Goal: Task Accomplishment & Management: Use online tool/utility

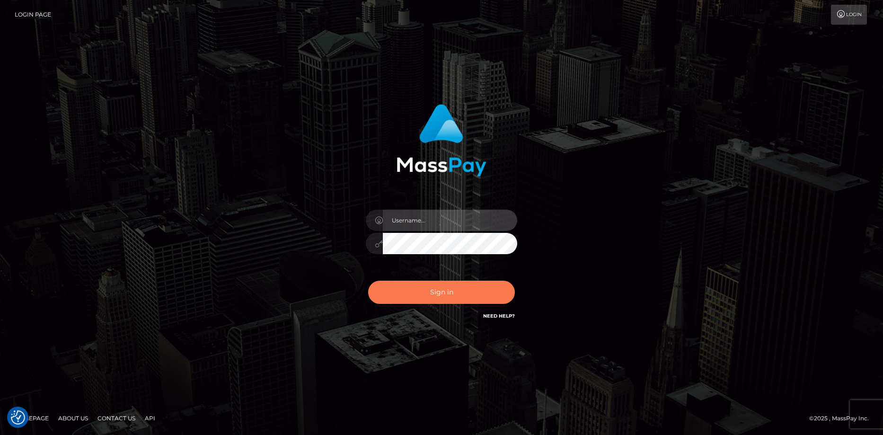
type input "[PERSON_NAME]"
click at [439, 294] on button "Sign in" at bounding box center [441, 291] width 147 height 23
type input "Eduard Gavrilescu"
click at [427, 288] on button "Sign in" at bounding box center [441, 291] width 147 height 23
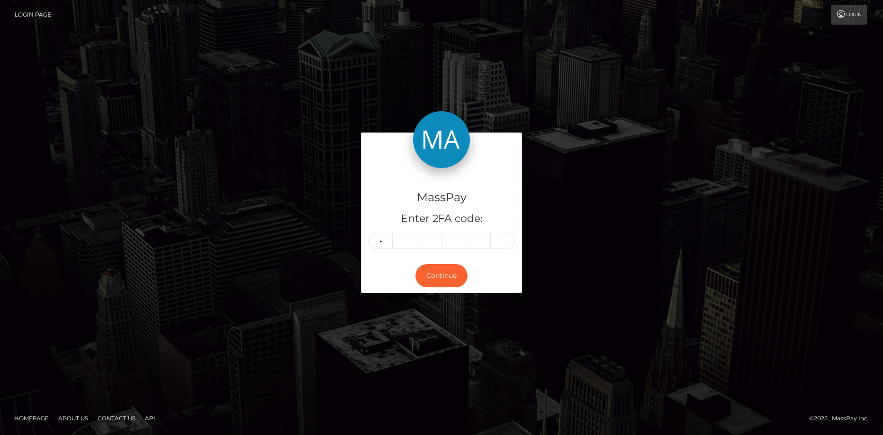
type input "9"
type input "5"
type input "1"
type input "9"
type input "4"
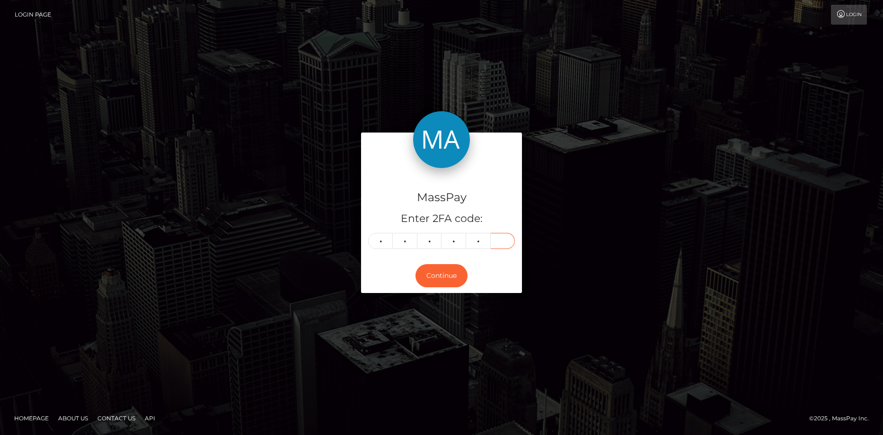
type input "8"
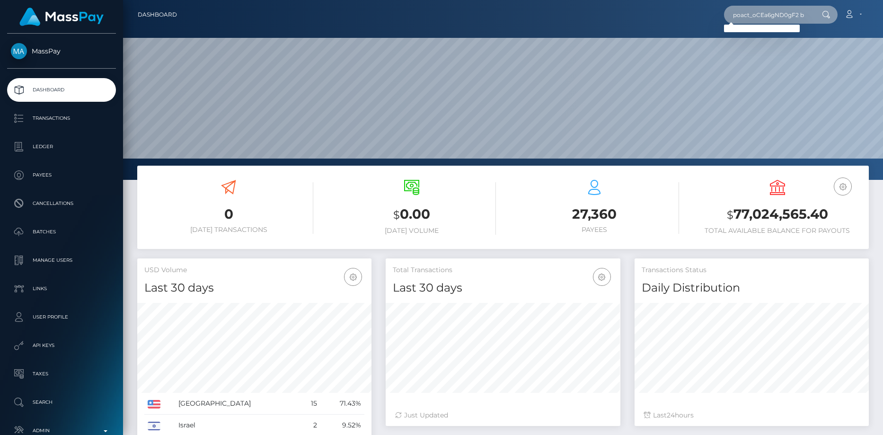
click at [801, 17] on input "poact_oCEa6gND0gF2 biz_q2XQrtoZMvlnMQ" at bounding box center [768, 15] width 89 height 18
paste input "text"
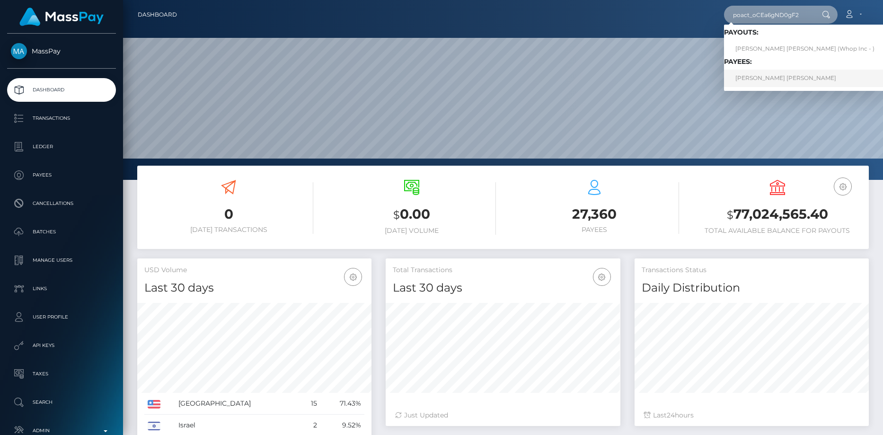
type input "poact_oCEa6gND0gF2"
click at [759, 82] on link "ERNAZAR KOSHKARBAY ULY TURSINBAEV" at bounding box center [805, 78] width 162 height 17
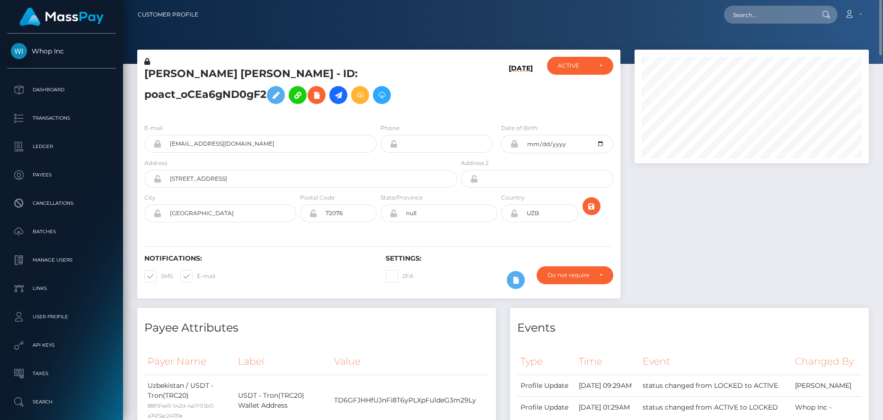
click at [709, 11] on div "Loading... Loading... Account Edit Profile Logout" at bounding box center [537, 15] width 662 height 20
click at [755, 16] on input "text" at bounding box center [768, 15] width 89 height 18
paste input "biz_q2XQrtoZMvlnMQ"
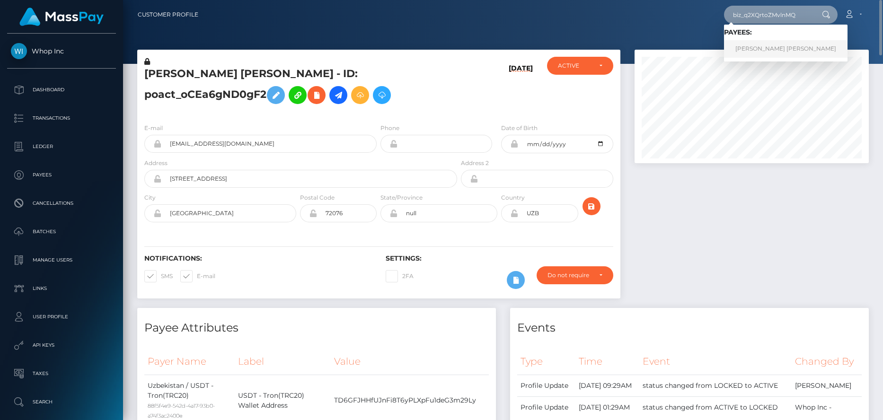
type input "biz_q2XQrtoZMvlnMQ"
click at [794, 48] on link "ERNAZAR KOSHKARBAY ULY TURSINBAEV" at bounding box center [785, 48] width 123 height 17
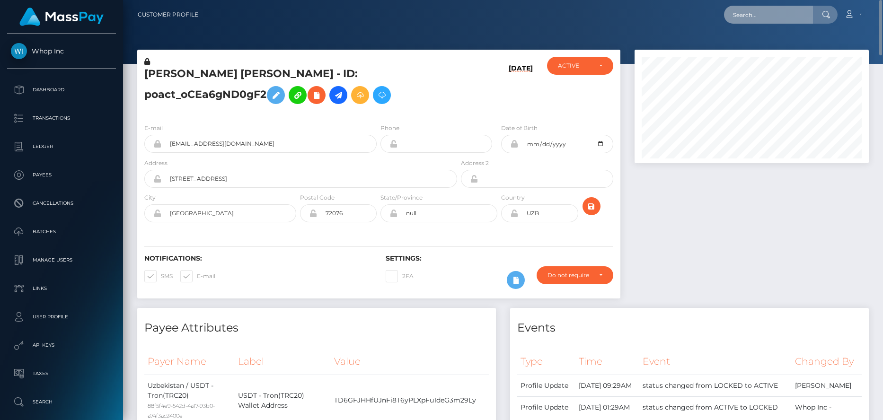
click at [755, 17] on input "text" at bounding box center [768, 15] width 89 height 18
paste input "poact_pWFFOnAVCEmC"
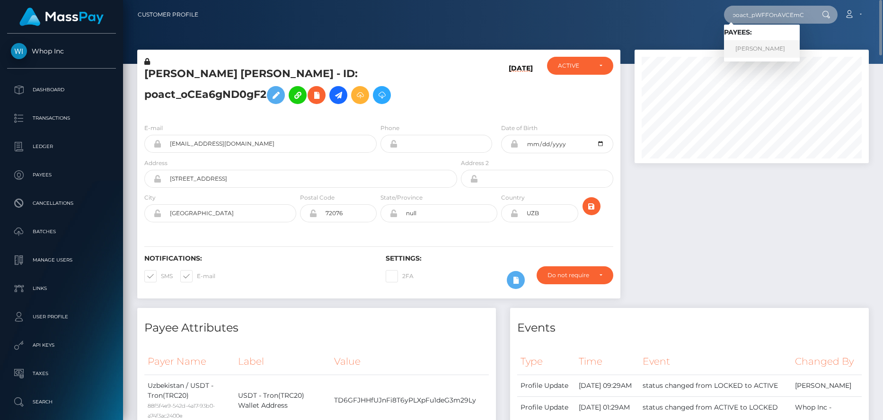
type input "poact_pWFFOnAVCEmC"
click at [763, 44] on link "karim elhaddad" at bounding box center [762, 48] width 76 height 17
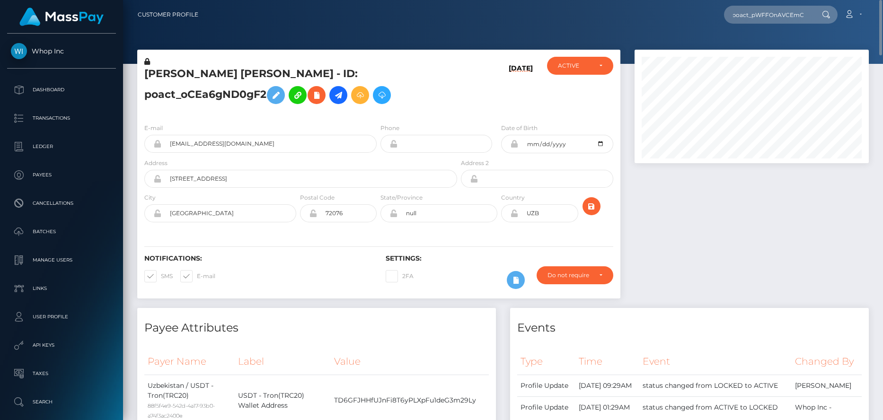
scroll to position [0, 0]
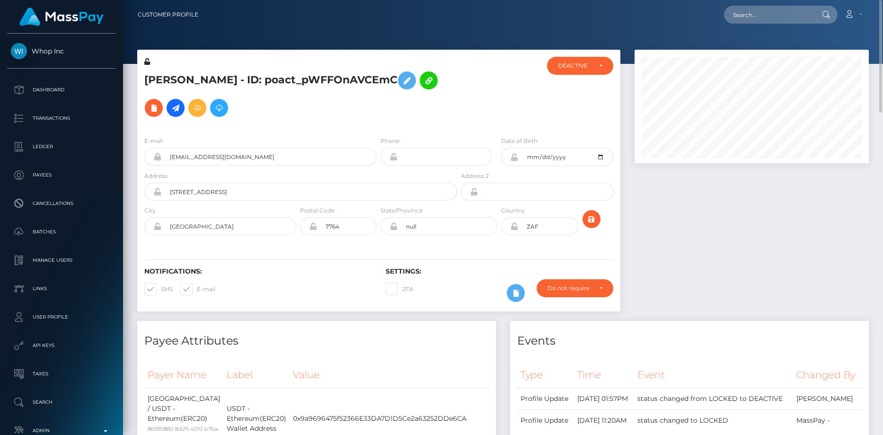
click at [288, 75] on h5 "karim elhaddad - ID: poact_pWFFOnAVCEmC" at bounding box center [297, 94] width 307 height 55
click at [188, 82] on h5 "karim elhaddad - ID: poact_pWFFOnAVCEmC" at bounding box center [297, 94] width 307 height 55
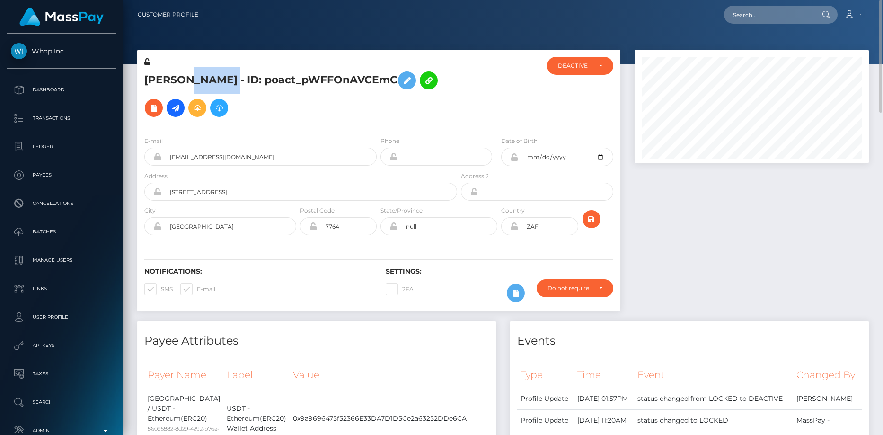
copy h5 "karim elhaddad - ID: poact_pWFFOnAVCEmC"
click at [751, 26] on nav "Customer Profile Loading... Loading... Account" at bounding box center [503, 14] width 760 height 29
click at [752, 17] on input "text" at bounding box center [768, 15] width 89 height 18
paste input "poact_sjwxOR2NMYGV"
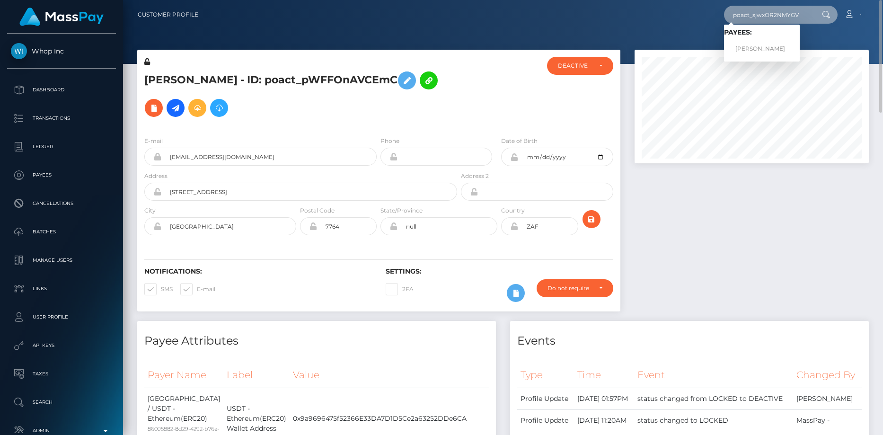
type input "poact_sjwxOR2NMYGV"
click at [753, 43] on link "Mohammed Roheel" at bounding box center [762, 48] width 76 height 17
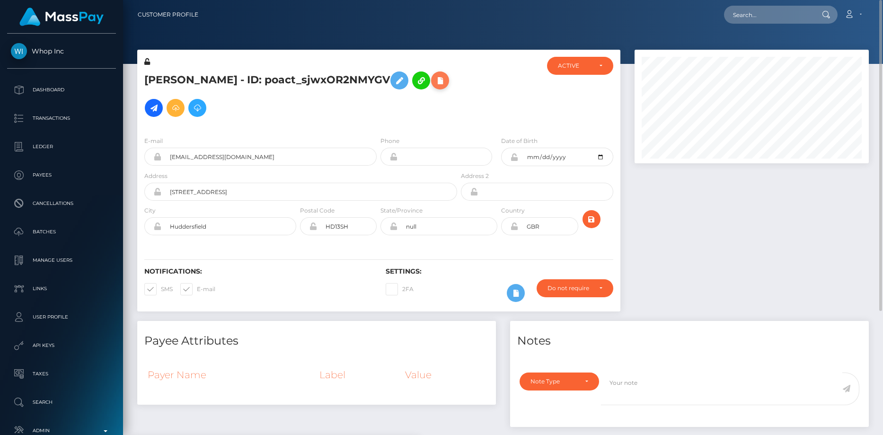
click at [434, 87] on icon at bounding box center [439, 81] width 11 height 12
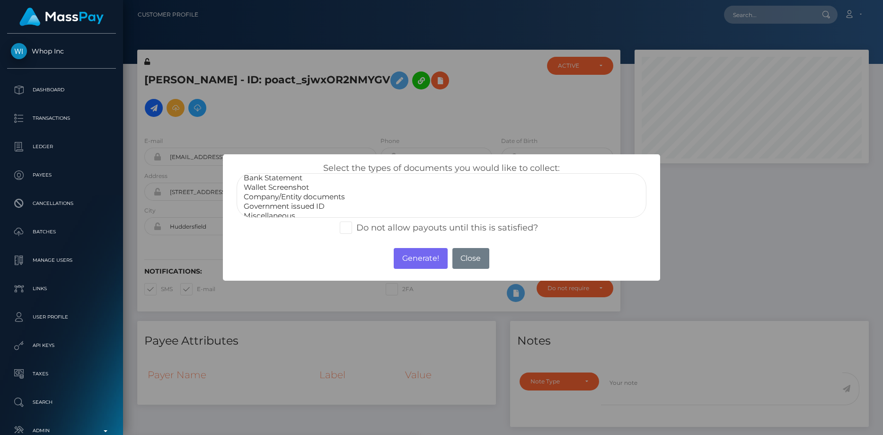
scroll to position [19, 0]
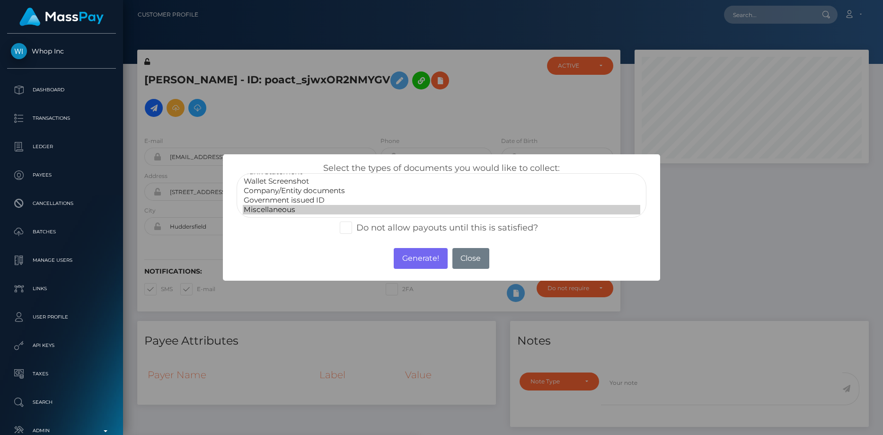
click at [280, 205] on option "Miscellaneous" at bounding box center [442, 209] width 398 height 9
select select "Government issued ID"
click at [290, 200] on option "Government issued ID" at bounding box center [442, 199] width 398 height 9
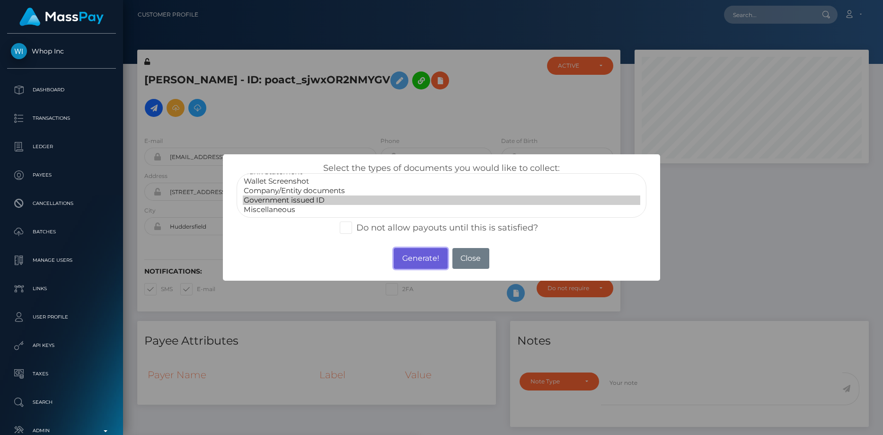
click at [398, 253] on button "Generate!" at bounding box center [420, 258] width 53 height 21
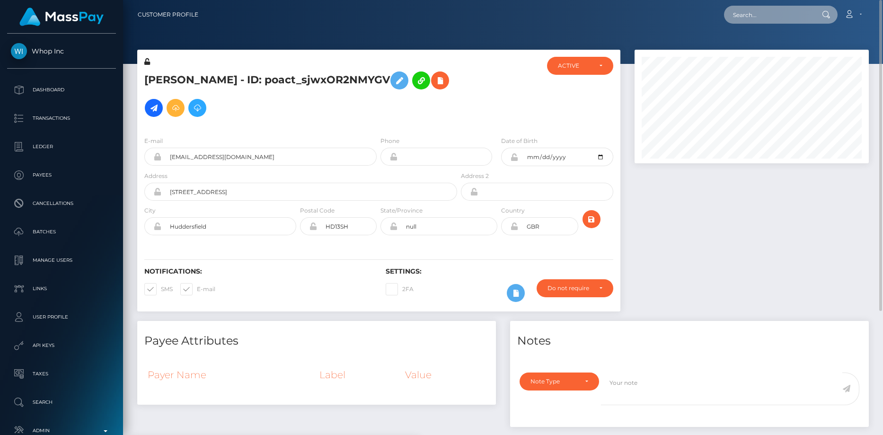
click at [744, 19] on input "text" at bounding box center [768, 15] width 89 height 18
paste input "poact_PP3luOx8ccYo"
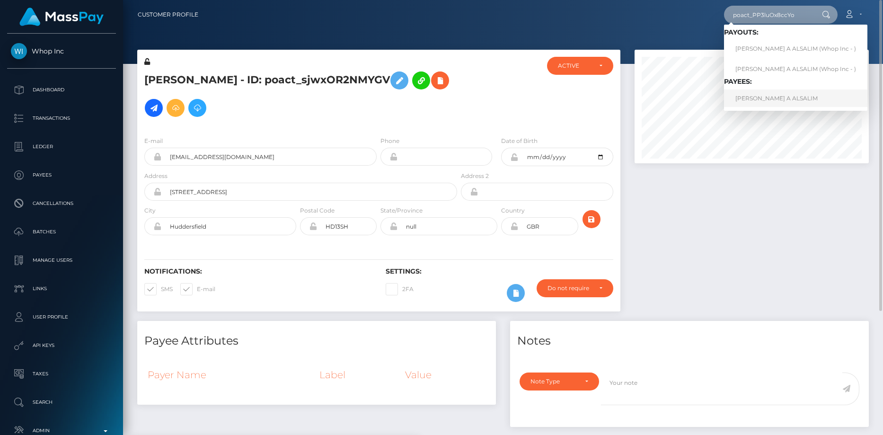
type input "poact_PP3luOx8ccYo"
click at [765, 97] on link "HAMAD IBRAHIM A ALSALIM" at bounding box center [795, 97] width 143 height 17
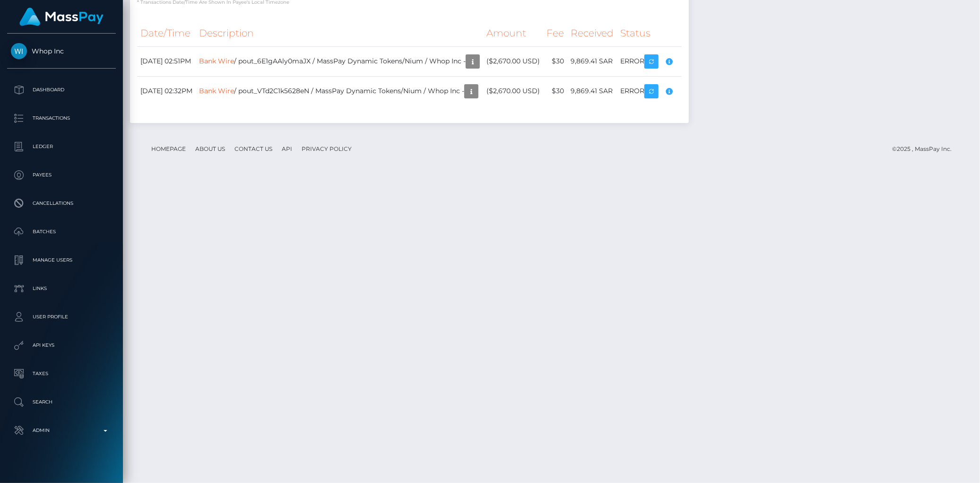
click at [701, 342] on div "remitter_account_type should be equal to constant Individual,additional_info/cl…" at bounding box center [664, 366] width 95 height 57
click at [701, 342] on body "Whop Inc Dashboard Transactions Ledger Payees" at bounding box center [490, 241] width 980 height 483
click at [701, 342] on div "remitter_account_type should be equal to constant Individual,additional_info/cl…" at bounding box center [664, 366] width 95 height 57
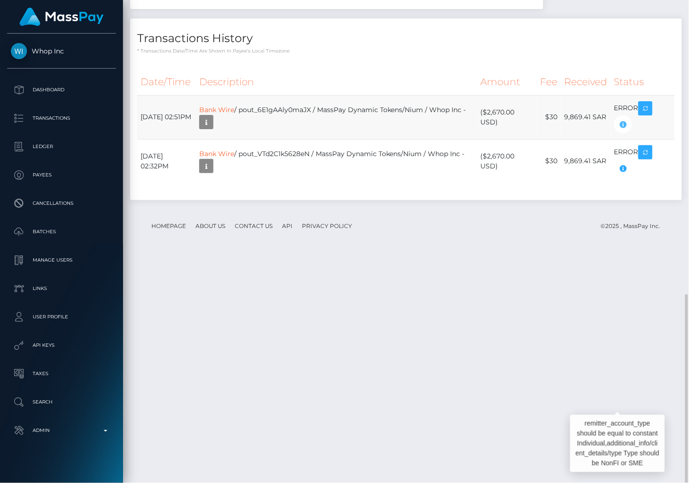
click at [625, 131] on icon "button" at bounding box center [622, 125] width 11 height 12
click at [234, 114] on link "Bank Wire" at bounding box center [216, 109] width 35 height 9
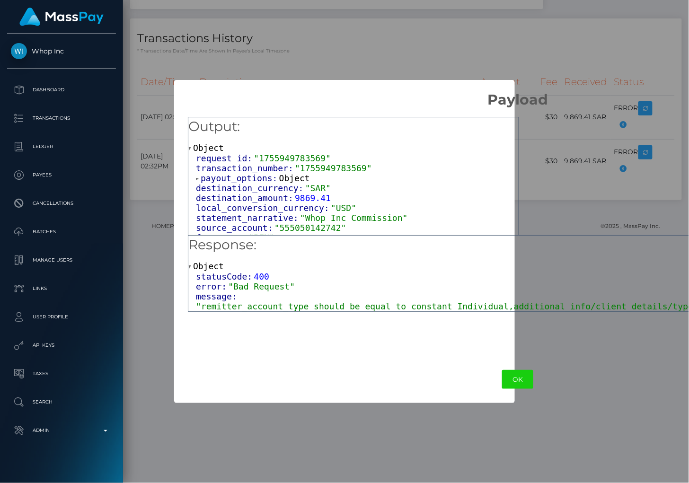
click at [243, 183] on span "destination_currency:" at bounding box center [250, 188] width 109 height 10
click at [243, 182] on span "payout_options:" at bounding box center [240, 178] width 79 height 10
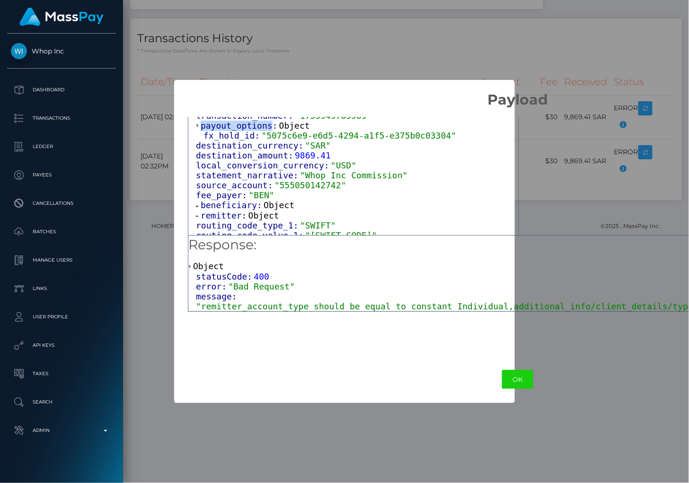
scroll to position [60, 0]
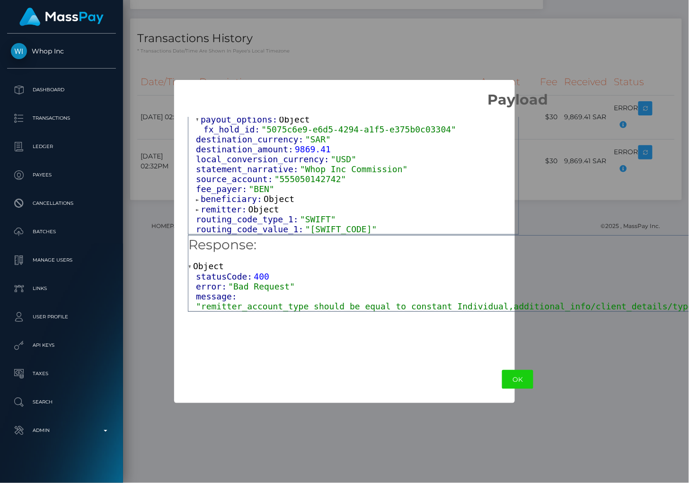
click at [230, 209] on span "remitter:" at bounding box center [225, 209] width 48 height 10
click at [234, 198] on span "beneficiary:" at bounding box center [232, 198] width 63 height 10
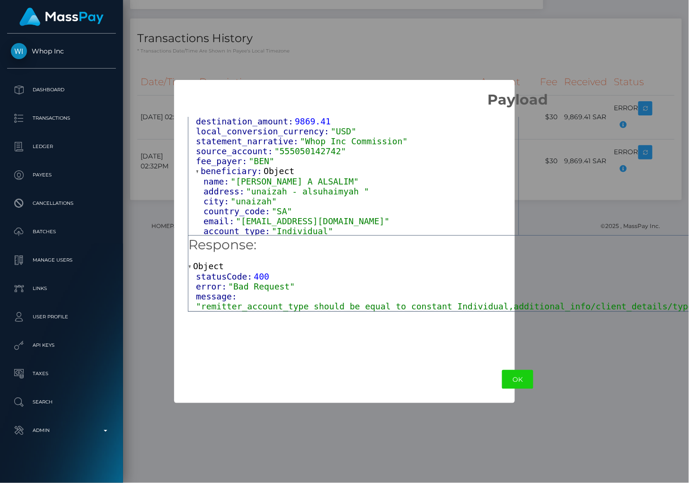
scroll to position [34, 0]
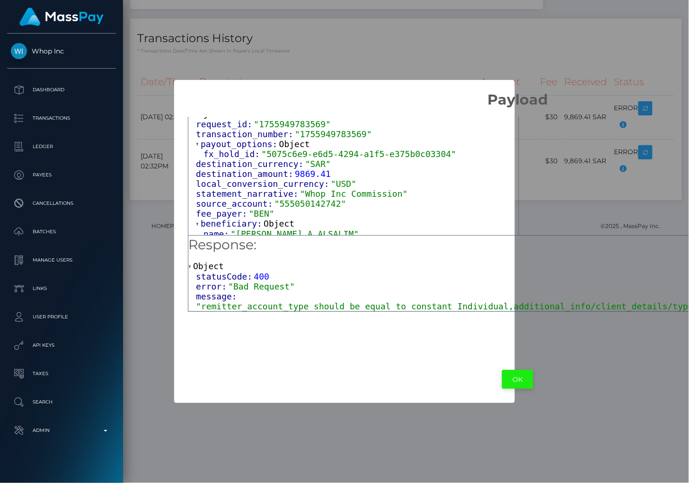
click at [502, 376] on button "OK" at bounding box center [517, 379] width 31 height 19
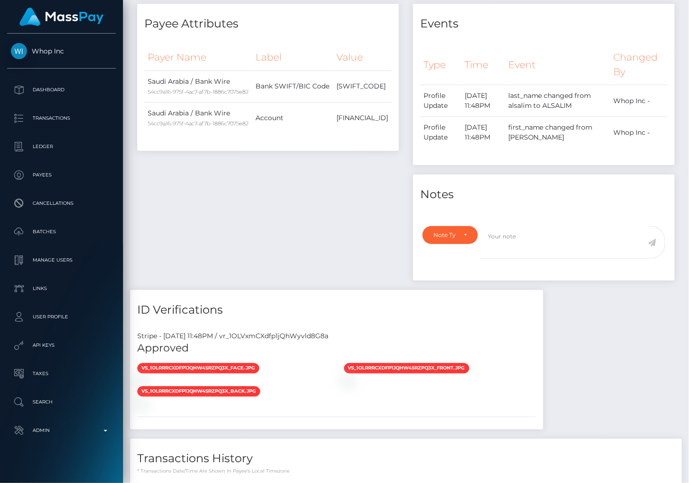
scroll to position [0, 0]
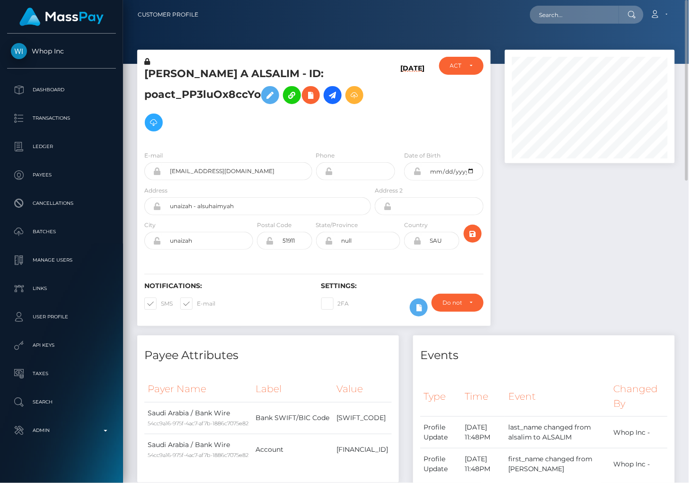
click at [213, 70] on h5 "HAMAD IBRAHIM A ALSALIM - ID: poact_PP3luOx8ccYo" at bounding box center [254, 102] width 221 height 70
copy h5 "HAMAD IBRAHIM A ALSALIM - ID: poact_PP3luOx8ccYo"
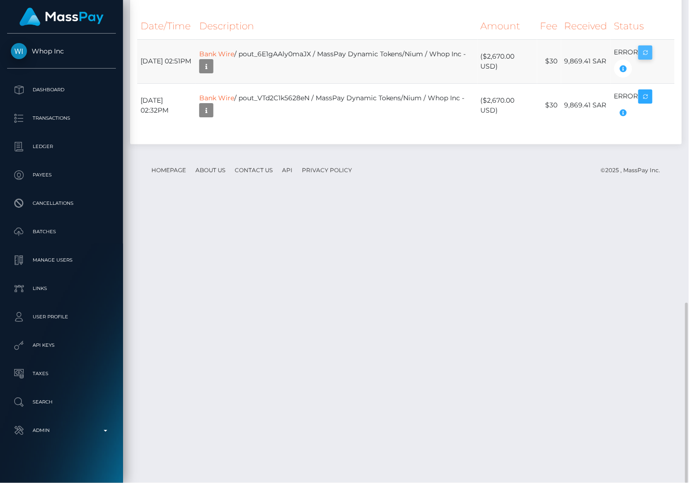
scroll to position [114, 169]
drag, startPoint x: 139, startPoint y: 338, endPoint x: 654, endPoint y: 330, distance: 515.1
click at [656, 83] on tr "August 23, 2025 02:51PM Bank Wire / pout_6E1gAAly0maJX / MassPay Dynamic Tokens…" at bounding box center [405, 61] width 537 height 44
copy tr "August 23, 2025 02:51PM Bank Wire / pout_6E1gAAly0maJX / MassPay Dynamic Tokens…"
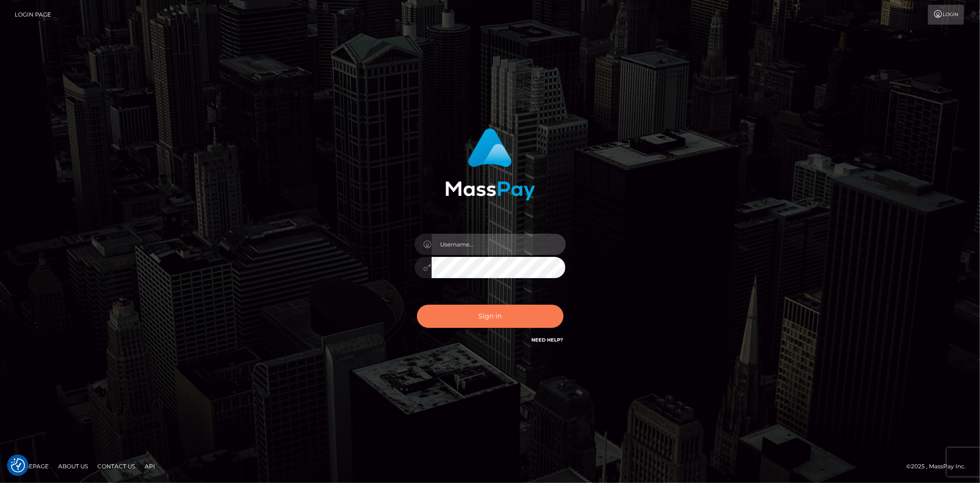
type input "[PERSON_NAME]"
click at [526, 309] on button "Sign in" at bounding box center [490, 316] width 147 height 23
type input "[PERSON_NAME]"
click at [526, 309] on button "Sign in" at bounding box center [490, 316] width 147 height 23
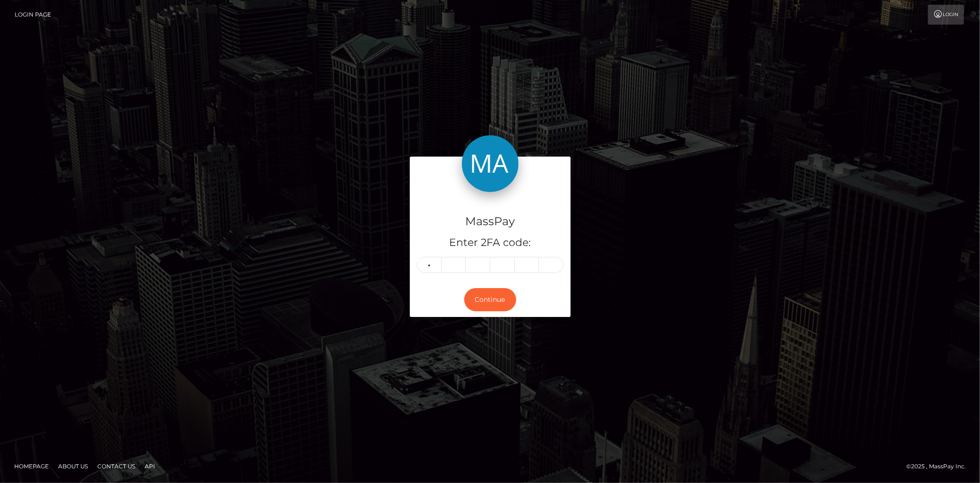
type input "7"
type input "2"
type input "9"
type input "5"
type input "9"
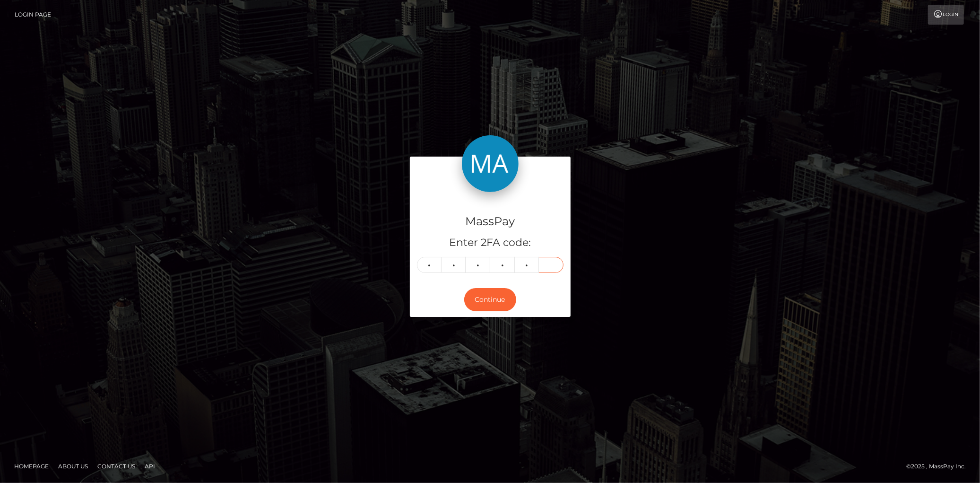
type input "5"
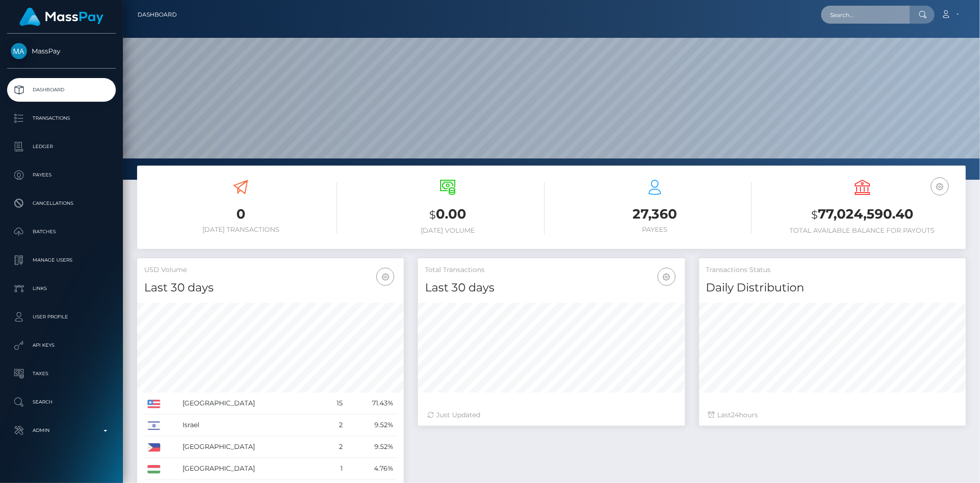
scroll to position [167, 267]
drag, startPoint x: 0, startPoint y: 0, endPoint x: 837, endPoint y: 14, distance: 837.3
click at [837, 14] on input "text" at bounding box center [866, 15] width 89 height 18
paste input "poact_obSzHVsfyI0p"
type input "poact_obSzHVsfyI0p"
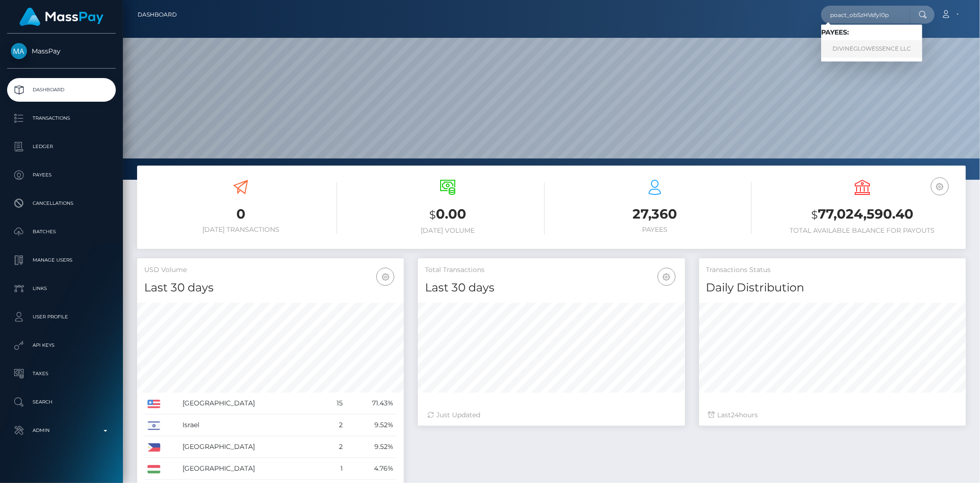
click at [844, 44] on link "DIVINEGLOWESSENCE LLC" at bounding box center [872, 48] width 101 height 17
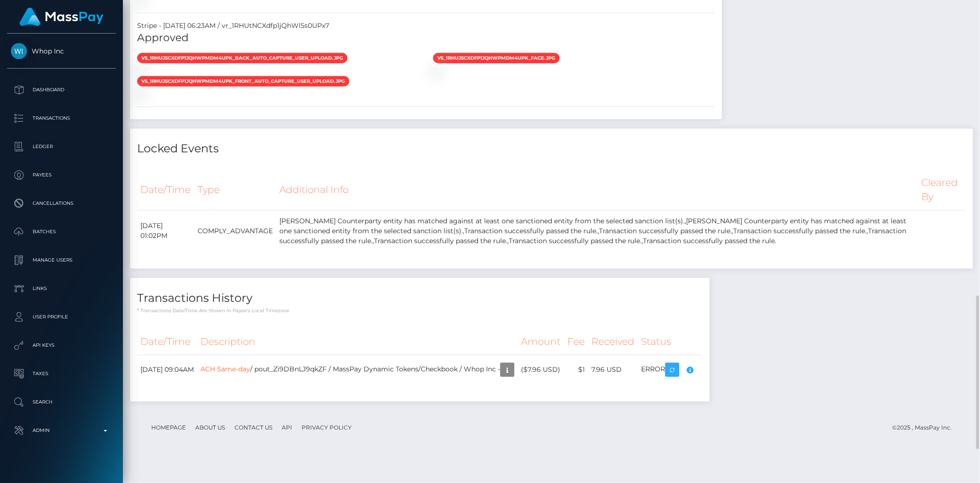
scroll to position [719, 0]
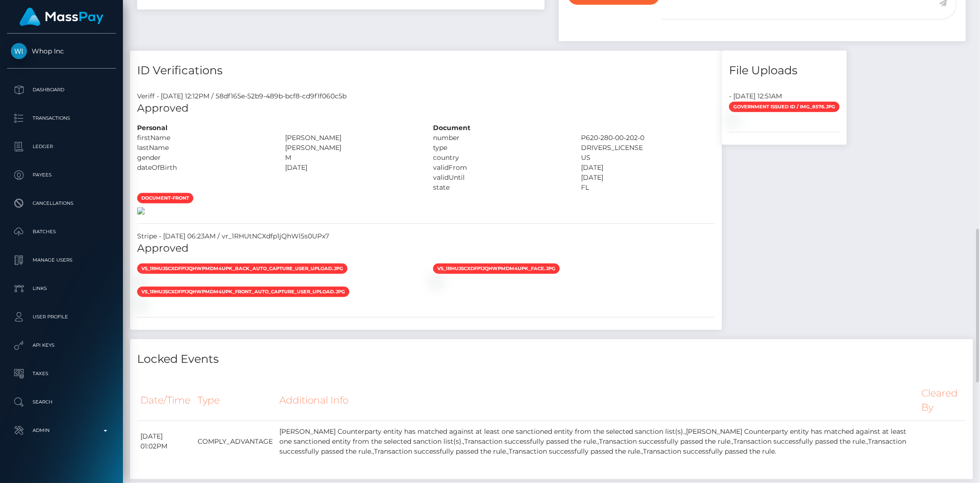
click at [145, 207] on img at bounding box center [141, 211] width 8 height 8
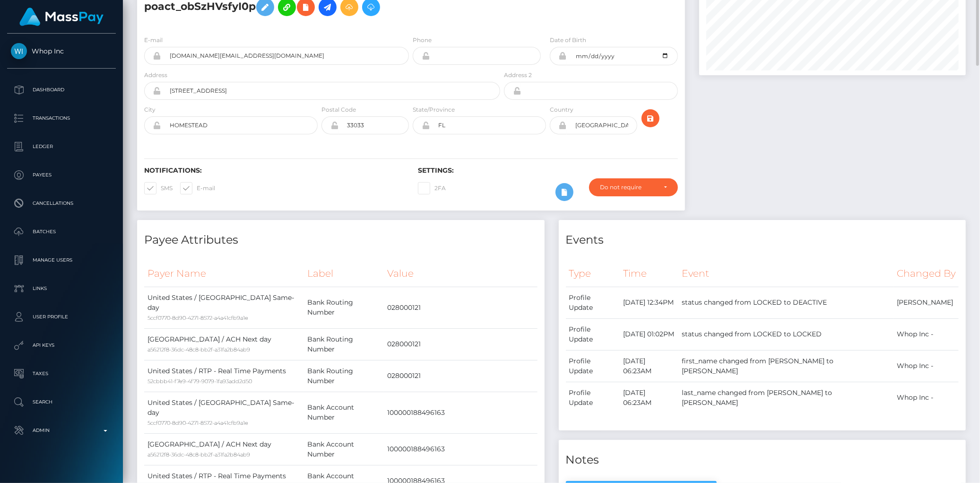
scroll to position [0, 0]
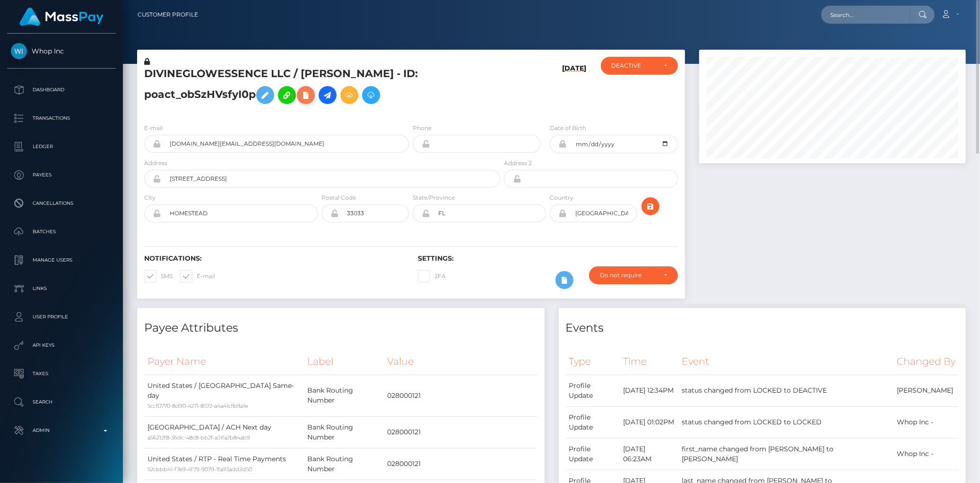
click at [312, 98] on icon at bounding box center [305, 95] width 11 height 12
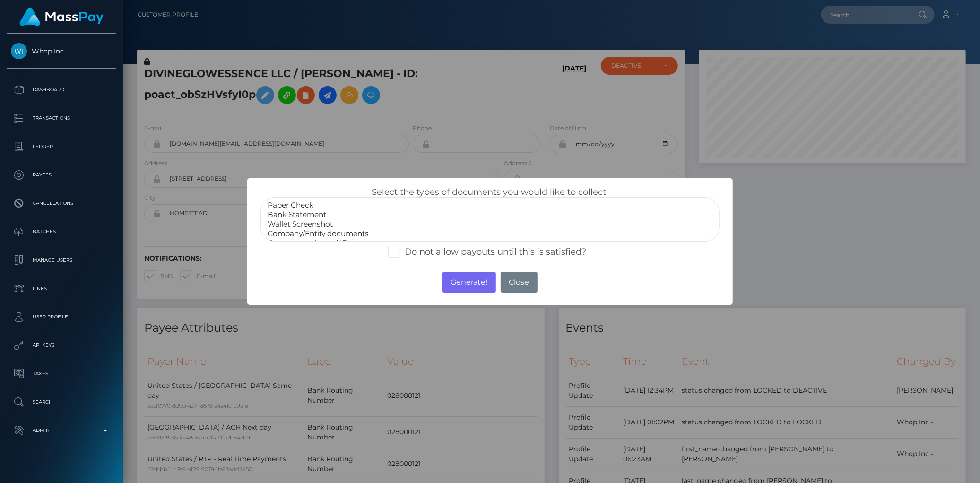
scroll to position [17, 0]
select select "Company/Entity documents"
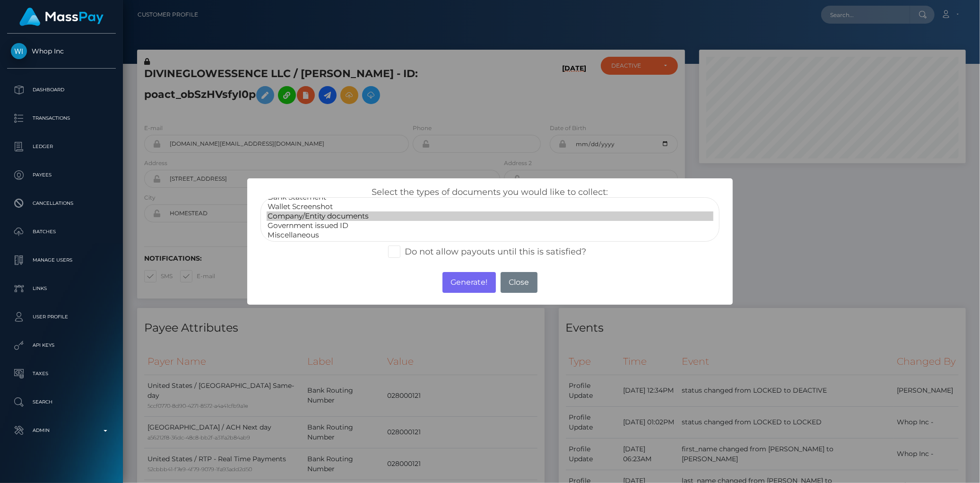
click at [333, 214] on option "Company/Entity documents" at bounding box center [490, 215] width 446 height 9
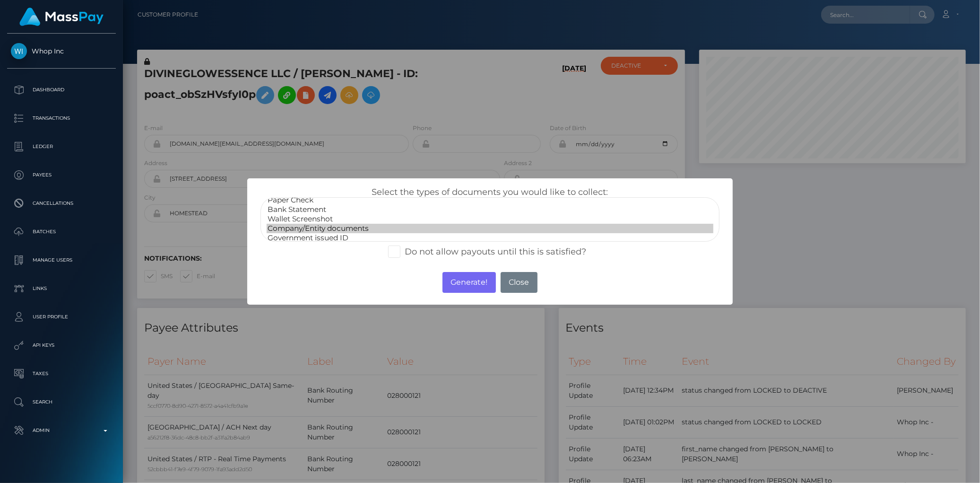
scroll to position [0, 0]
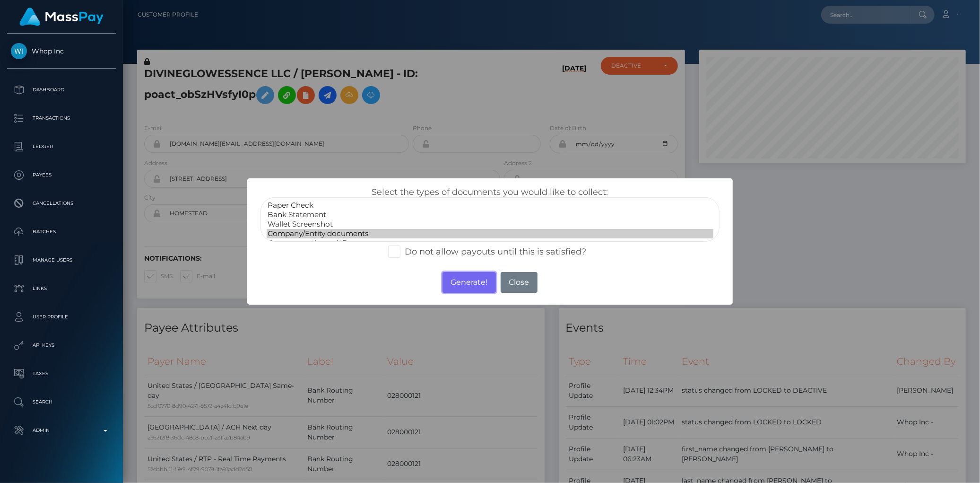
drag, startPoint x: 457, startPoint y: 281, endPoint x: 112, endPoint y: 0, distance: 445.5
click at [457, 281] on button "Generate!" at bounding box center [469, 282] width 53 height 21
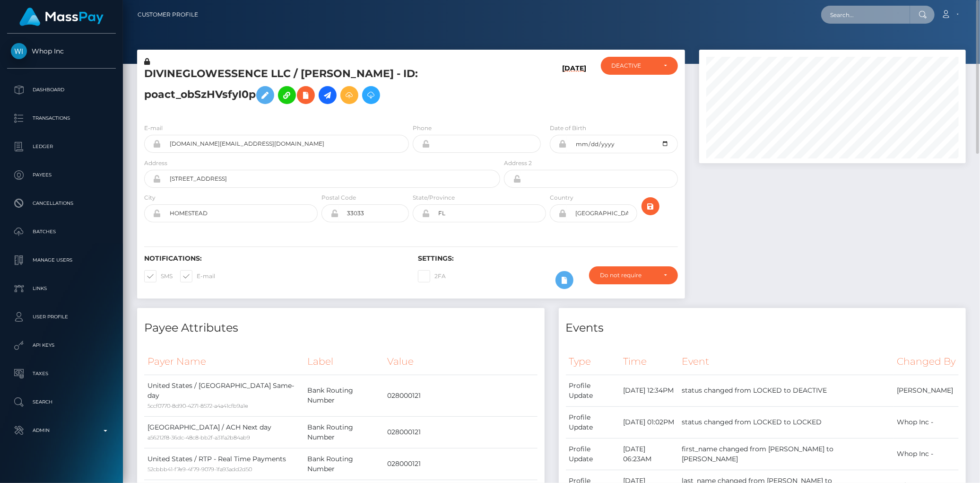
click at [849, 21] on input "text" at bounding box center [866, 15] width 89 height 18
paste input "poact_flkmcXsAxkPu"
type input "poact_flkmcXsAxkPu"
click at [847, 51] on link "Moses Alaka" at bounding box center [860, 48] width 76 height 17
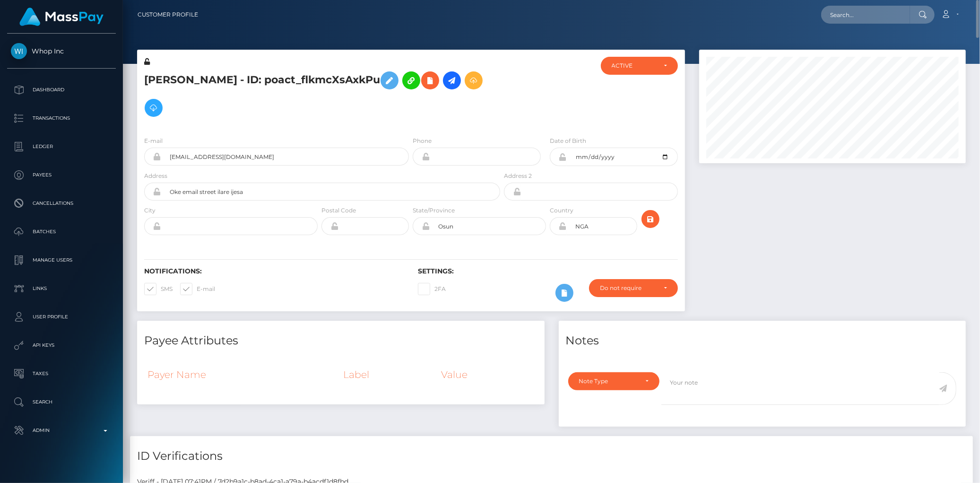
click at [184, 65] on div "[PERSON_NAME] - ID: poact_flkmcXsAxkPu" at bounding box center [319, 93] width 365 height 72
click at [183, 82] on h5 "Moses Alaka - ID: poact_flkmcXsAxkPu" at bounding box center [319, 94] width 351 height 55
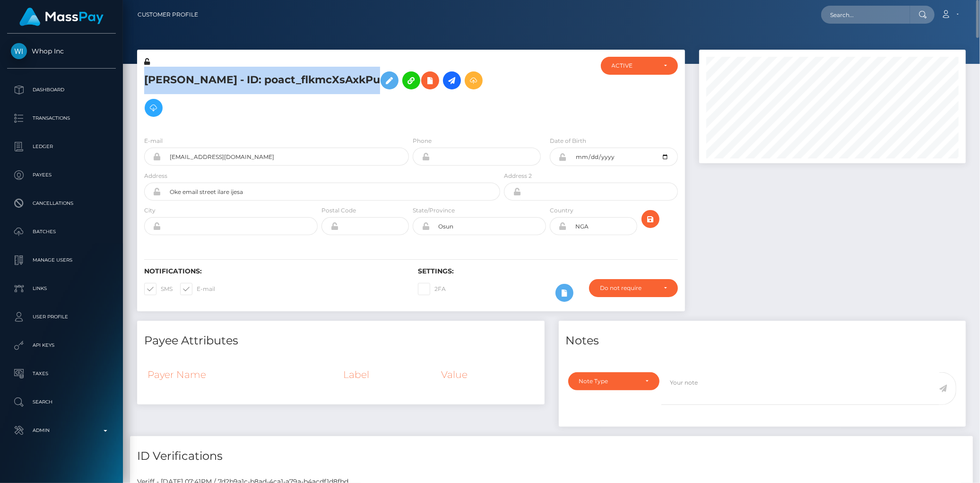
click at [183, 82] on h5 "Moses Alaka - ID: poact_flkmcXsAxkPu" at bounding box center [319, 94] width 351 height 55
copy h5 "Moses Alaka - ID: poact_flkmcXsAxkPu"
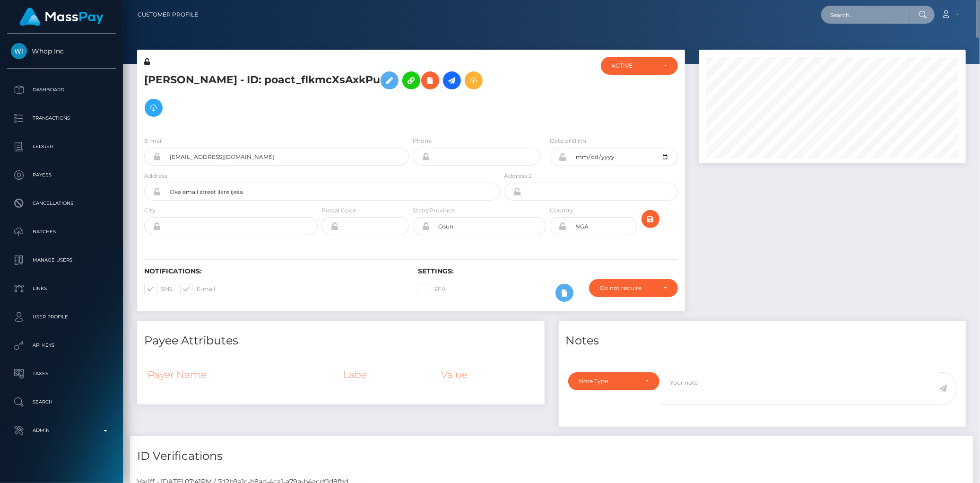
click at [850, 11] on input "text" at bounding box center [866, 15] width 89 height 18
paste input "poact_JrA3kClVtbBO"
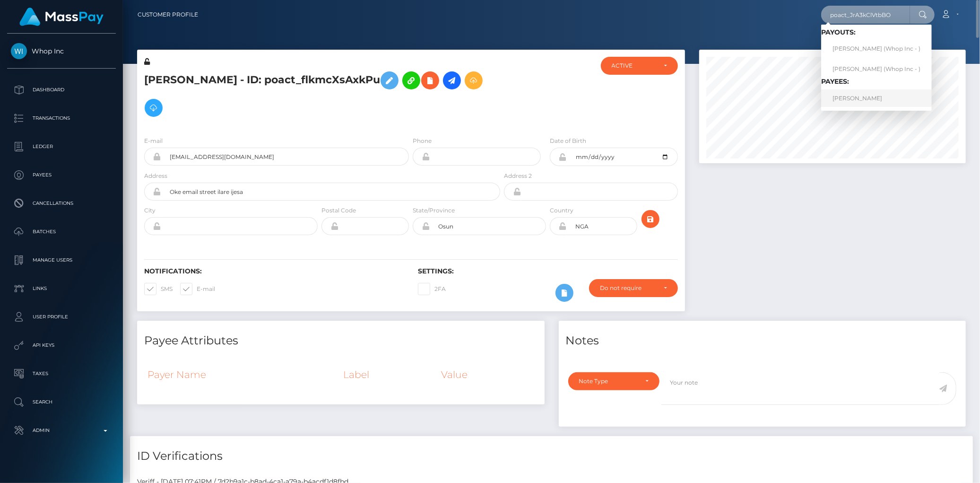
type input "poact_JrA3kClVtbBO"
click at [851, 99] on link "ISAAC SHIVAUGHN FORDE" at bounding box center [877, 97] width 111 height 17
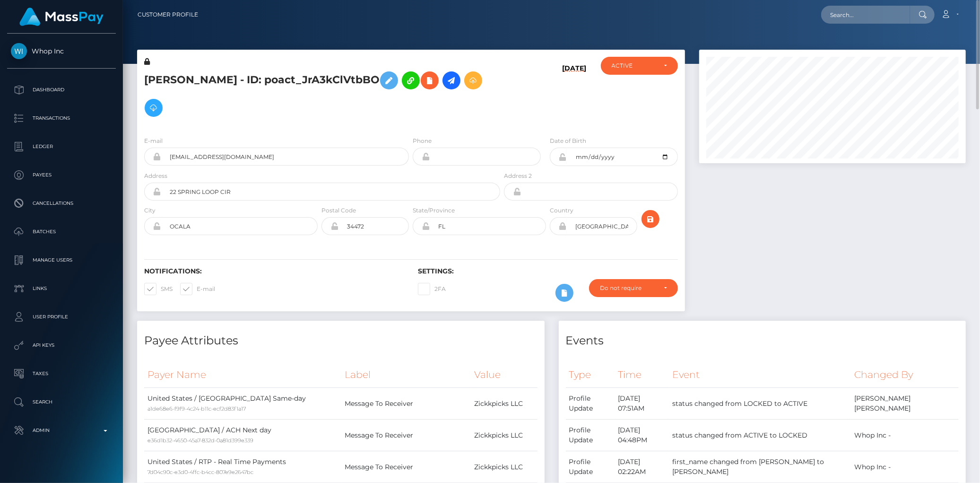
click at [848, 31] on div at bounding box center [551, 32] width 857 height 64
click at [846, 13] on input "text" at bounding box center [866, 15] width 89 height 18
paste input "poact_MsvmfVolYQtb"
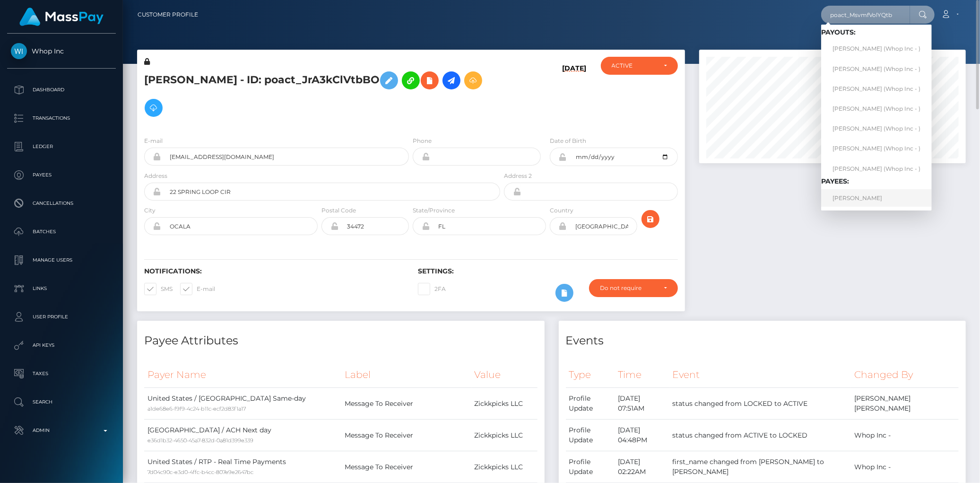
type input "poact_MsvmfVolYQtb"
click at [871, 197] on link "ANSH KUMAR" at bounding box center [877, 197] width 111 height 17
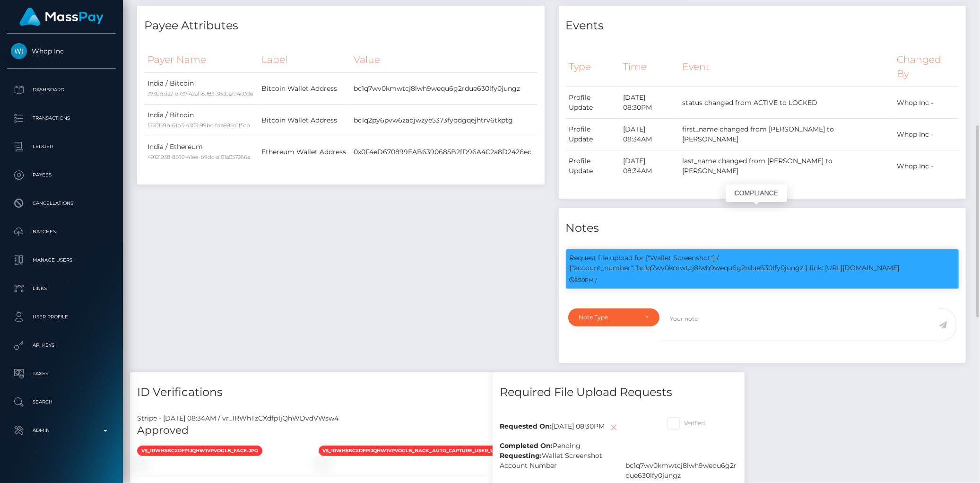
scroll to position [114, 267]
click at [673, 253] on p "Request file upload for ["Wallet Screenshot"] / {"account_number":"bc1q7wv0kmwt…" at bounding box center [763, 263] width 386 height 20
copy p "bc1q7wv0kmwtcj8lwh9wequ6g2rdue630lfy0jungz"
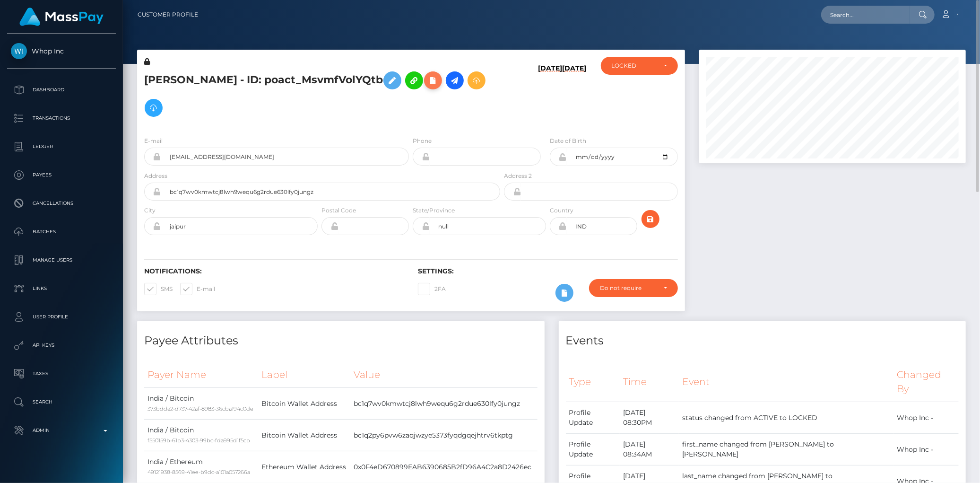
click at [428, 79] on icon at bounding box center [433, 81] width 11 height 12
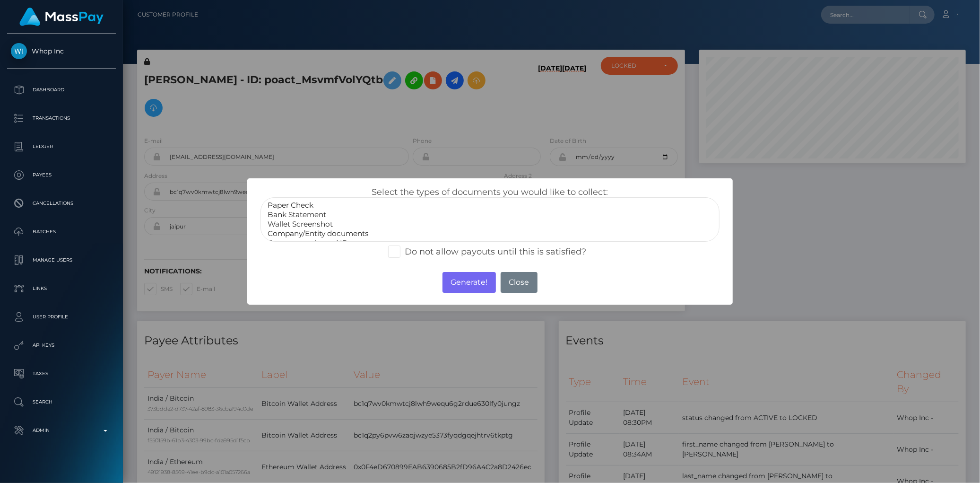
select select "Wallet Screenshot"
click at [311, 226] on option "Wallet Screenshot" at bounding box center [490, 223] width 446 height 9
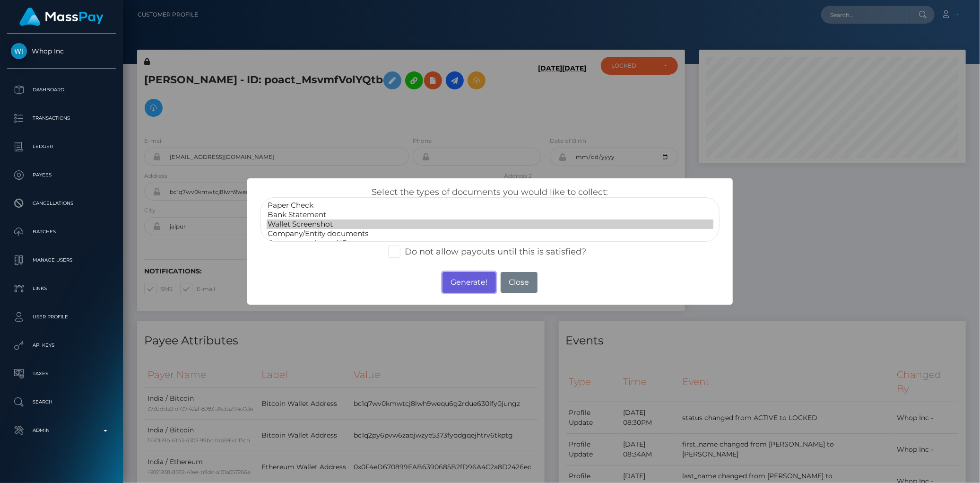
click at [464, 286] on button "Generate!" at bounding box center [469, 282] width 53 height 21
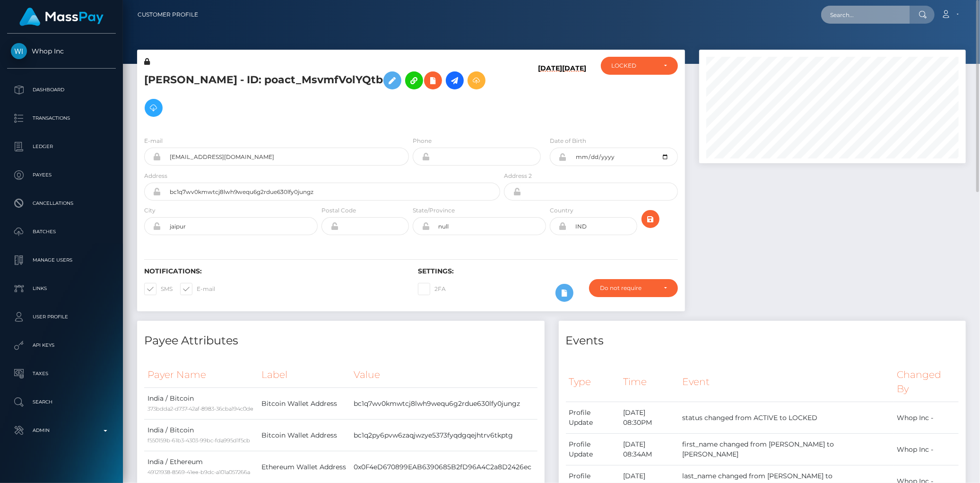
click at [869, 11] on input "text" at bounding box center [866, 15] width 89 height 18
paste input "poact_gjmI03Rl63QL"
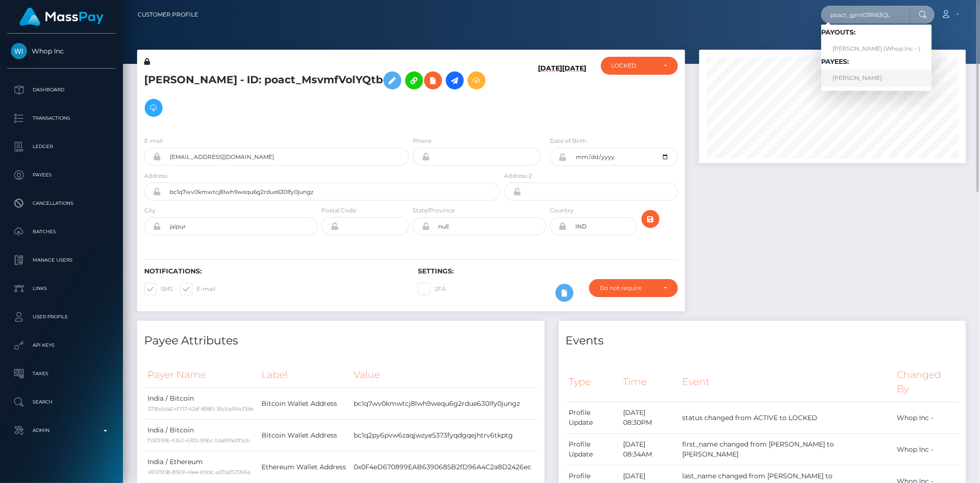
type input "poact_gjmI03Rl63QL"
click at [848, 73] on link "DIPESH DHILLON" at bounding box center [877, 78] width 111 height 17
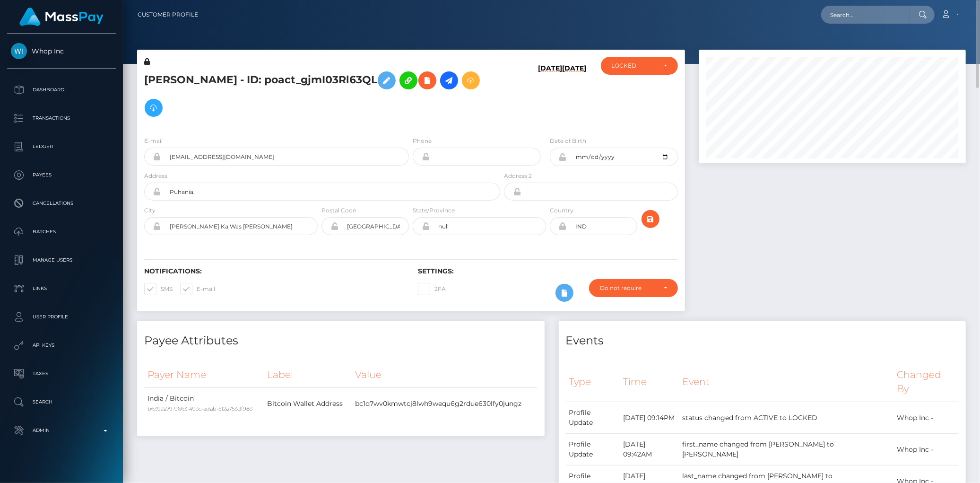
click at [229, 71] on h5 "DIPESH DHILLON - ID: poact_gjmI03Rl63QL" at bounding box center [319, 94] width 351 height 55
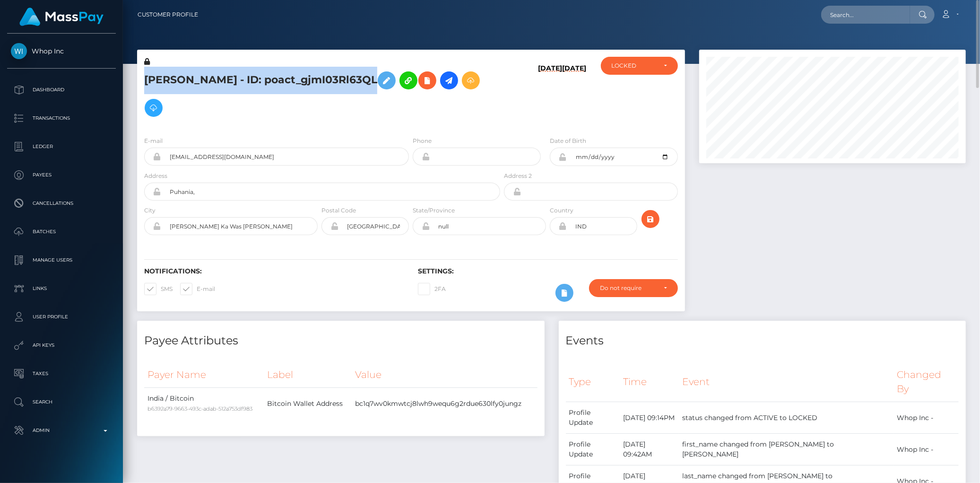
click at [229, 71] on h5 "DIPESH DHILLON - ID: poact_gjmI03Rl63QL" at bounding box center [319, 94] width 351 height 55
copy h5 "DIPESH DHILLON - ID: poact_gjmI03Rl63QL"
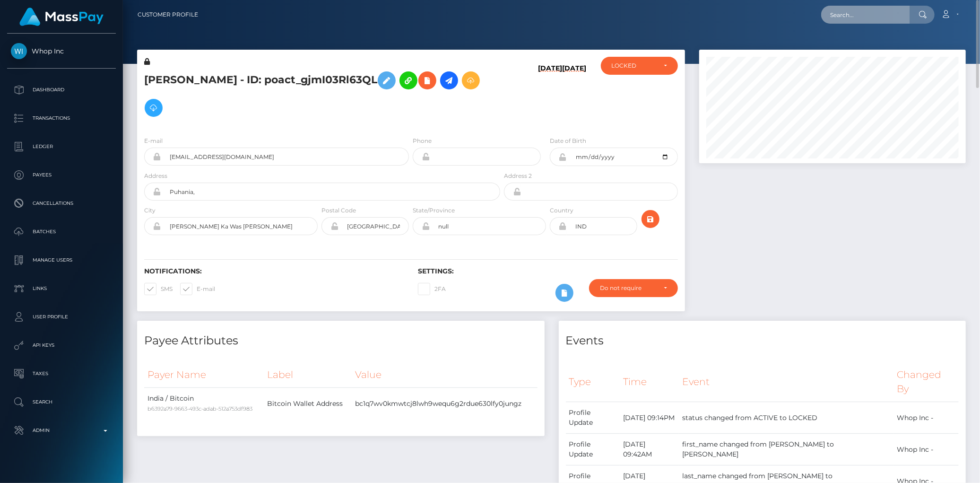
click at [847, 18] on input "text" at bounding box center [866, 15] width 89 height 18
paste input "poact_a8tUz1ZcjVOZ"
type input "poact_a8tUz1ZcjVOZ"
click at [845, 49] on link "Luyện Trần Bá" at bounding box center [860, 48] width 76 height 17
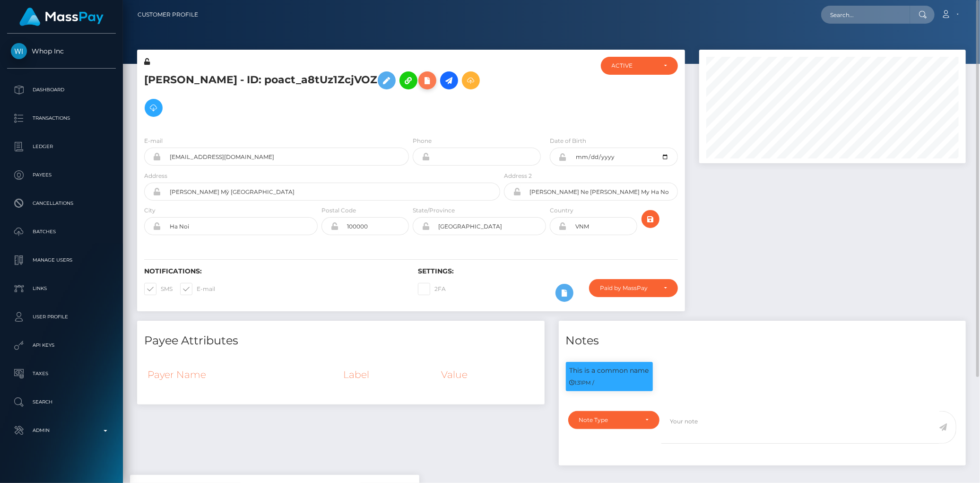
click at [422, 79] on icon at bounding box center [427, 81] width 11 height 12
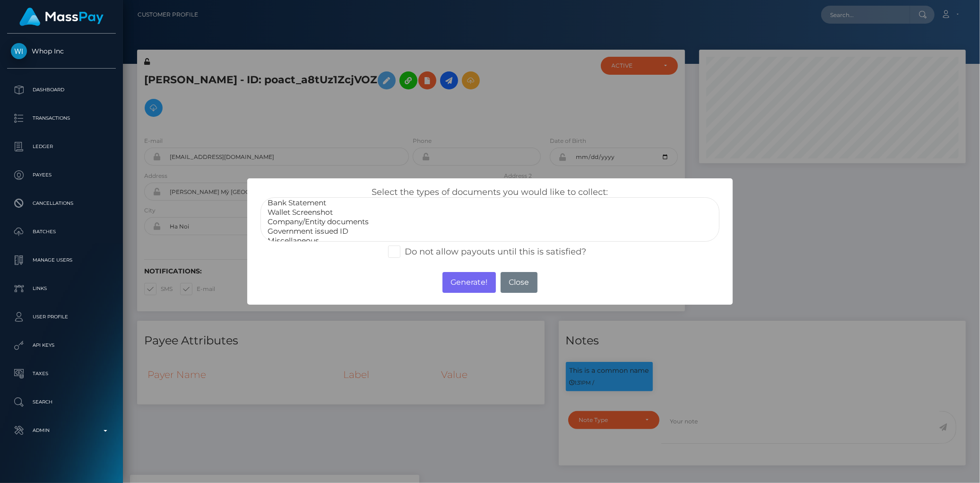
scroll to position [17, 0]
select select "Government issued ID"
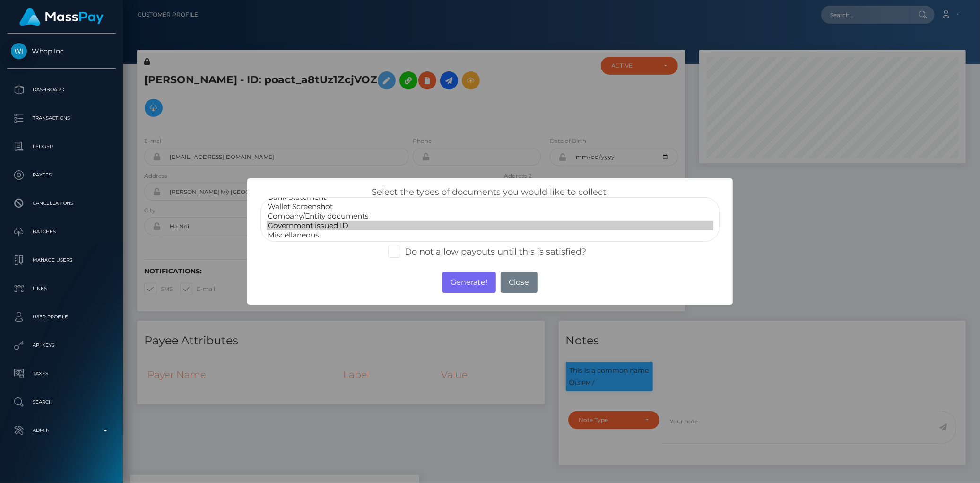
click at [343, 221] on option "Government issued ID" at bounding box center [490, 225] width 446 height 9
click at [455, 275] on button "Generate!" at bounding box center [469, 282] width 53 height 21
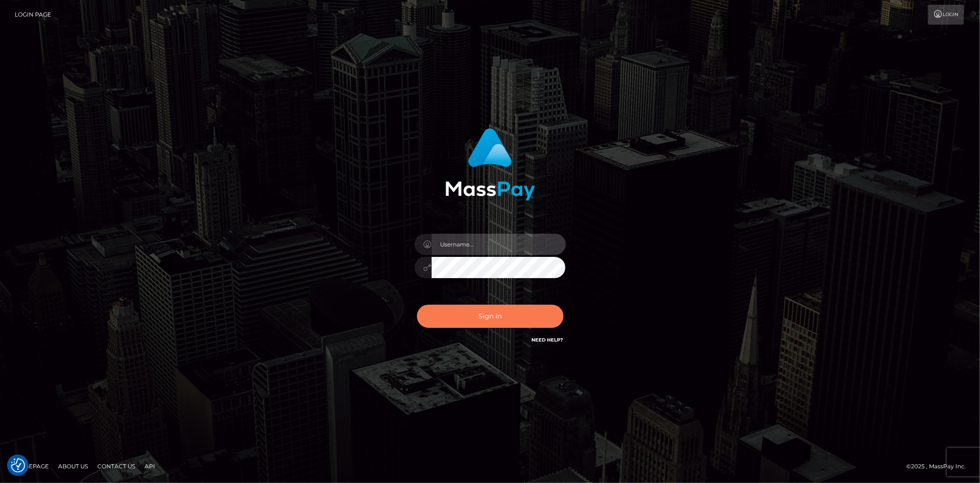
type input "[PERSON_NAME]"
click at [485, 317] on button "Sign in" at bounding box center [490, 316] width 147 height 23
type input "[PERSON_NAME]"
click at [485, 317] on button "Sign in" at bounding box center [490, 316] width 147 height 23
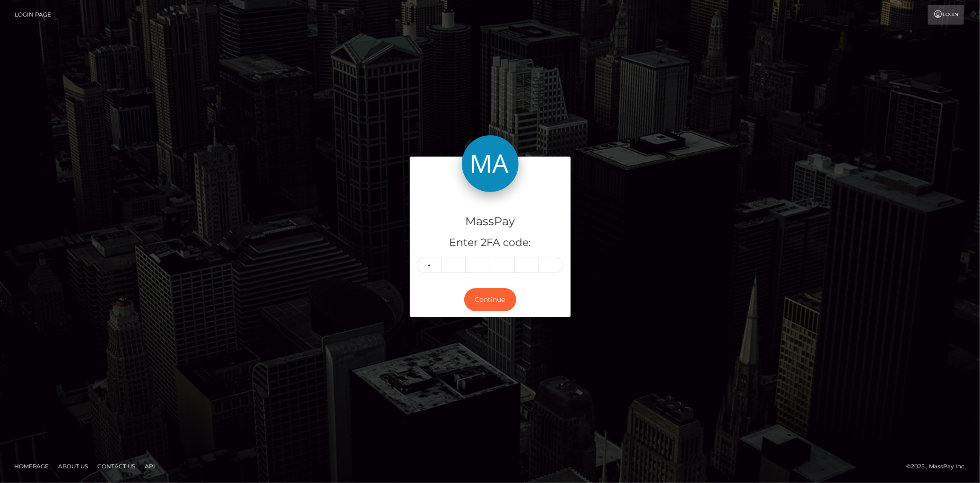
type input "9"
type input "5"
type input "7"
type input "4"
type input "1"
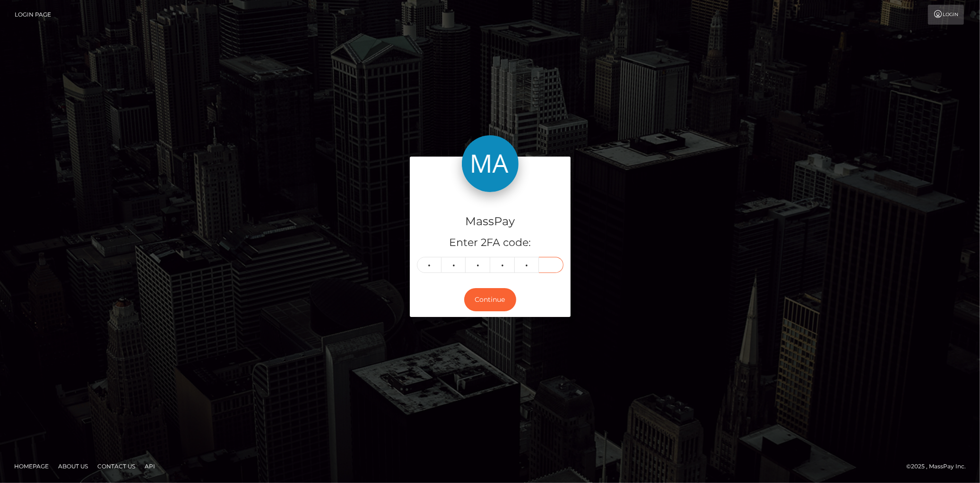
type input "0"
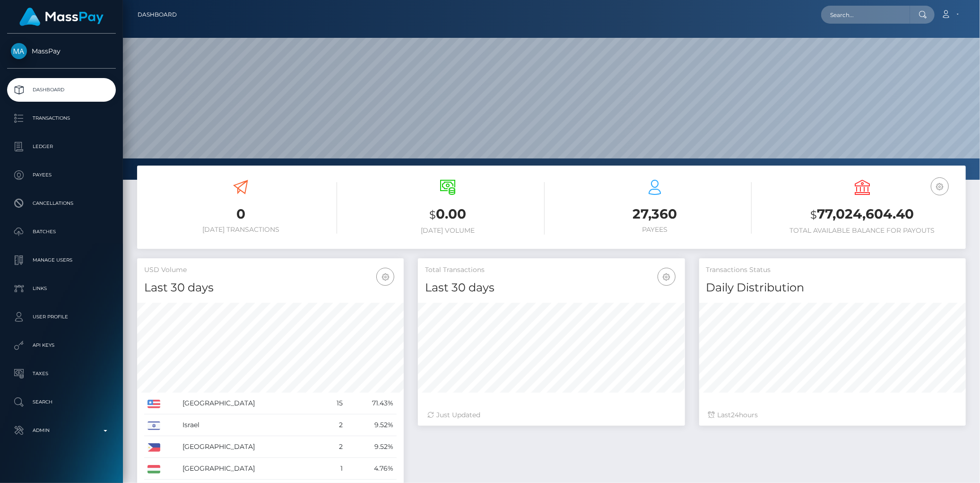
scroll to position [167, 267]
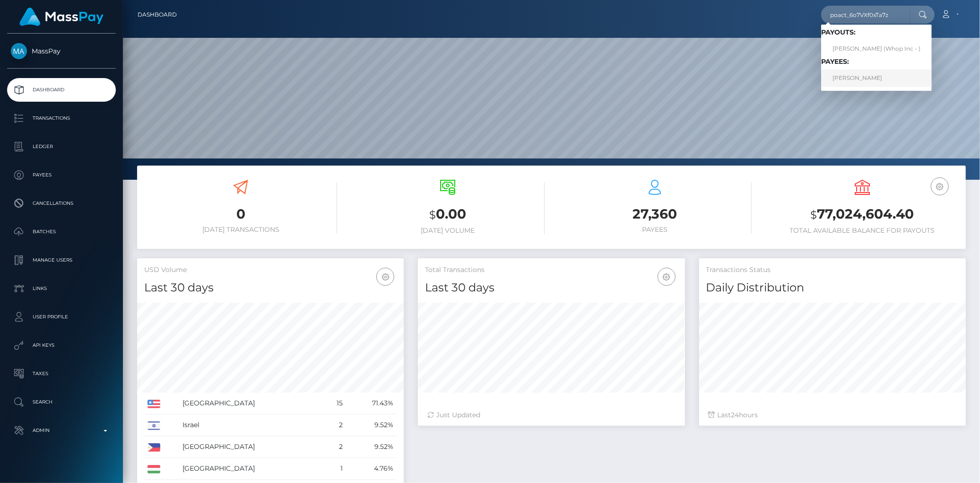
type input "poact_6o7VXf0xTa7z"
click at [847, 76] on link "[PERSON_NAME]" at bounding box center [877, 78] width 111 height 17
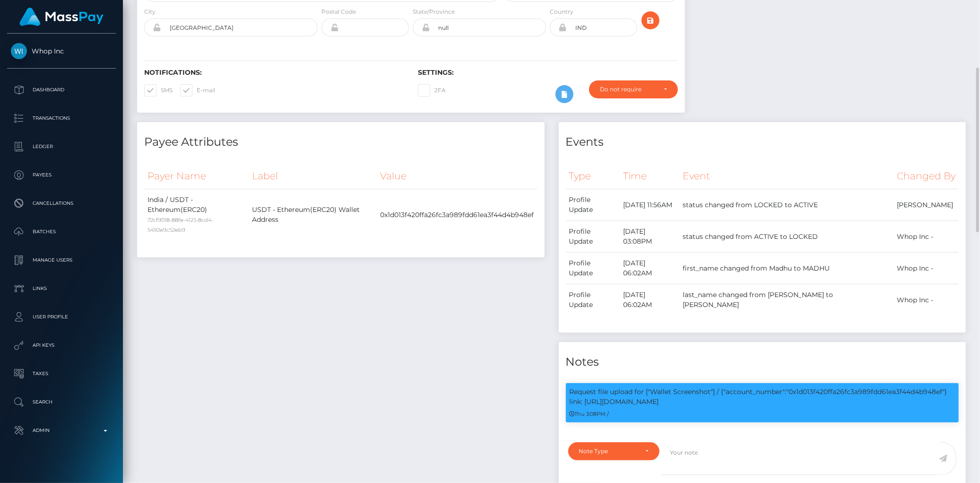
scroll to position [114, 267]
click at [760, 387] on p "Request file upload for ["Wallet Screenshot"] / {"account_number":"0x1d013f420f…" at bounding box center [763, 397] width 386 height 20
click at [816, 383] on div "Request file upload for ["Wallet Screenshot"] / {"account_number":"0x1d013f420f…" at bounding box center [763, 402] width 394 height 39
copy p "0x1d013f420ffa26fc3a989fdd61ea3f44d4b948ef"
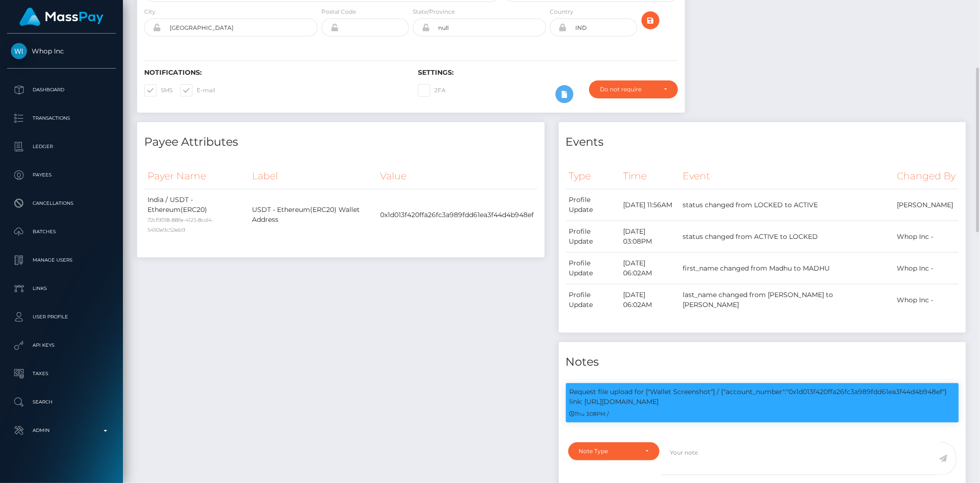
scroll to position [0, 0]
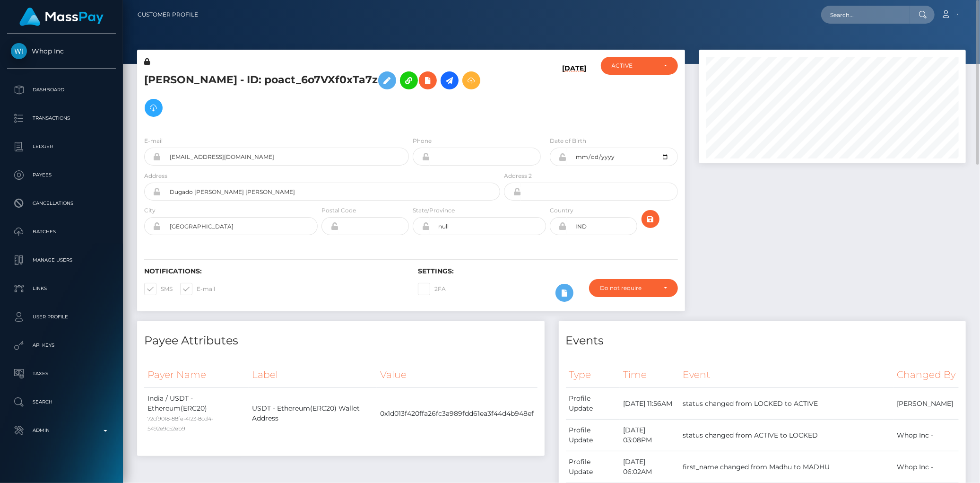
click at [313, 79] on h5 "MADHU DUGAR - ID: poact_6o7VXf0xTa7z" at bounding box center [319, 94] width 351 height 55
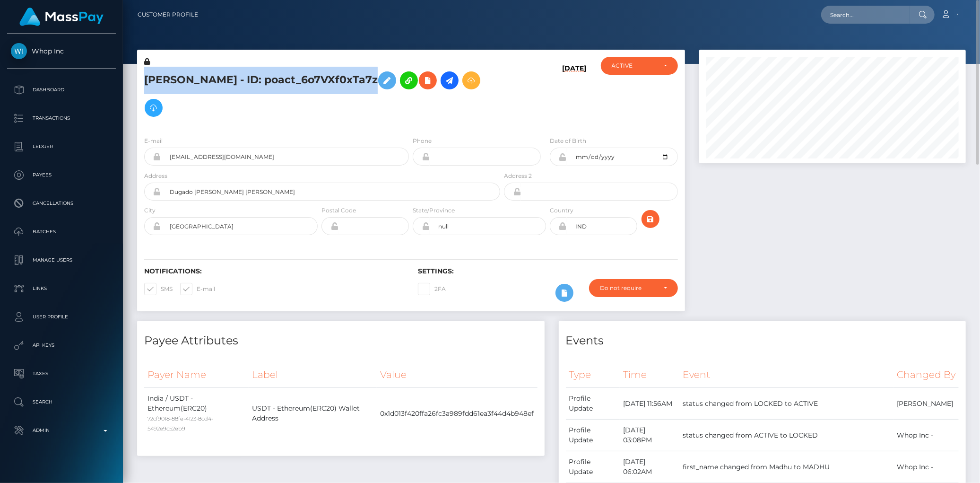
click at [313, 79] on h5 "MADHU DUGAR - ID: poact_6o7VXf0xTa7z" at bounding box center [319, 94] width 351 height 55
copy h5 "MADHU DUGAR - ID: poact_6o7VXf0xTa7z"
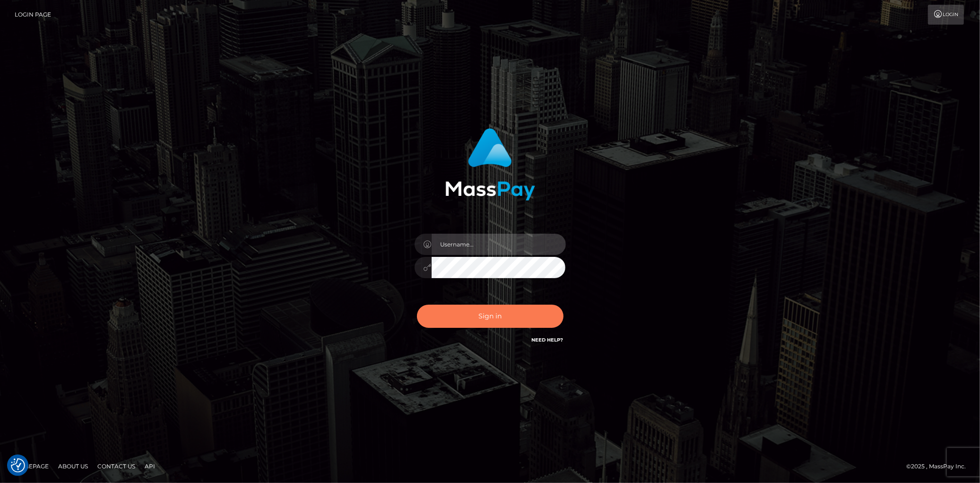
type input "[PERSON_NAME]"
click at [438, 323] on button "Sign in" at bounding box center [490, 316] width 147 height 23
type input "[PERSON_NAME]"
click at [438, 323] on button "Sign in" at bounding box center [490, 316] width 147 height 23
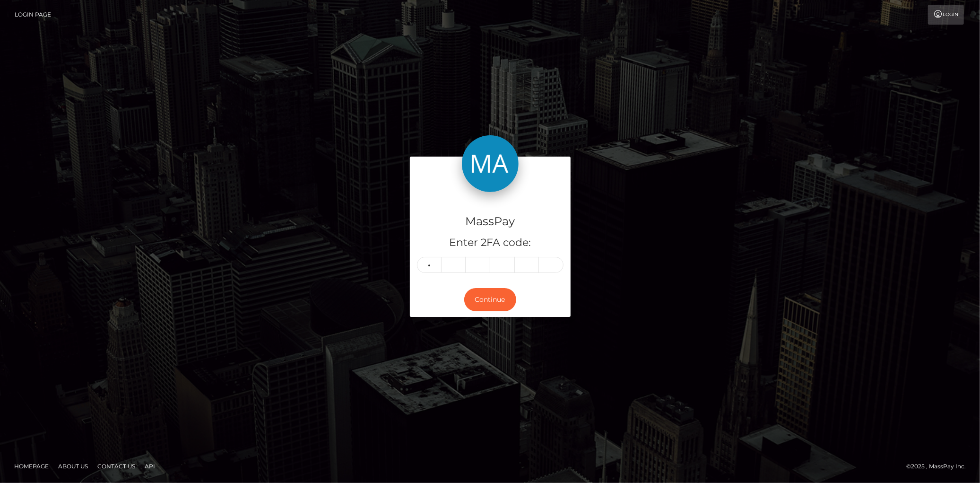
type input "4"
type input "6"
type input "2"
type input "9"
type input "8"
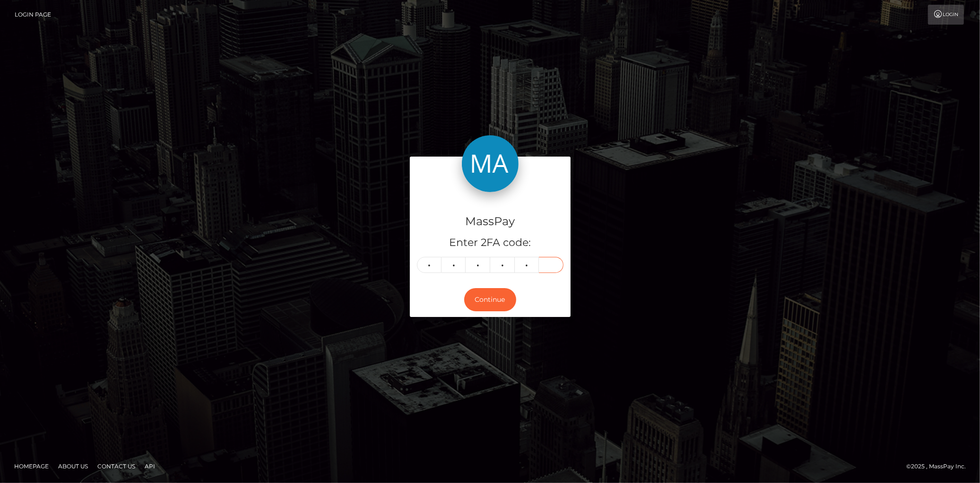
type input "7"
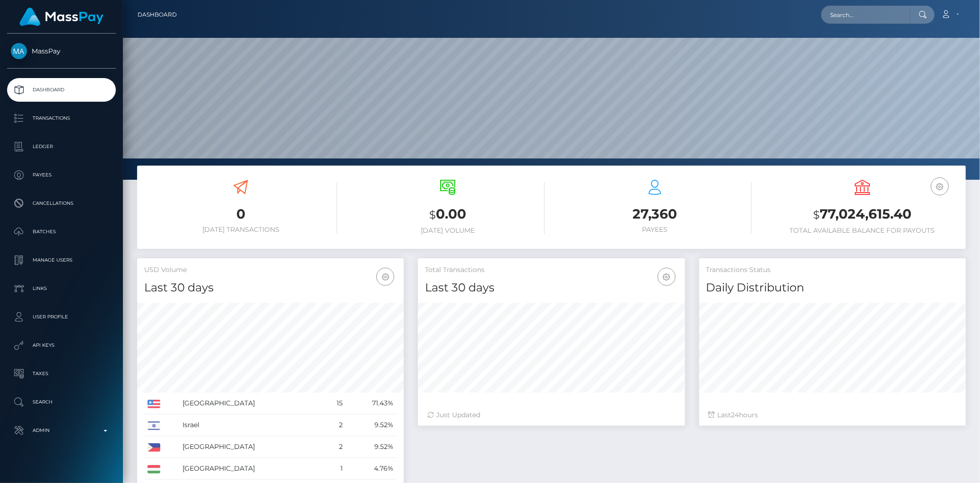
scroll to position [167, 267]
click at [848, 15] on input "text" at bounding box center [866, 15] width 89 height 18
paste input "poact_0iAJNA3R9jB9 ​"
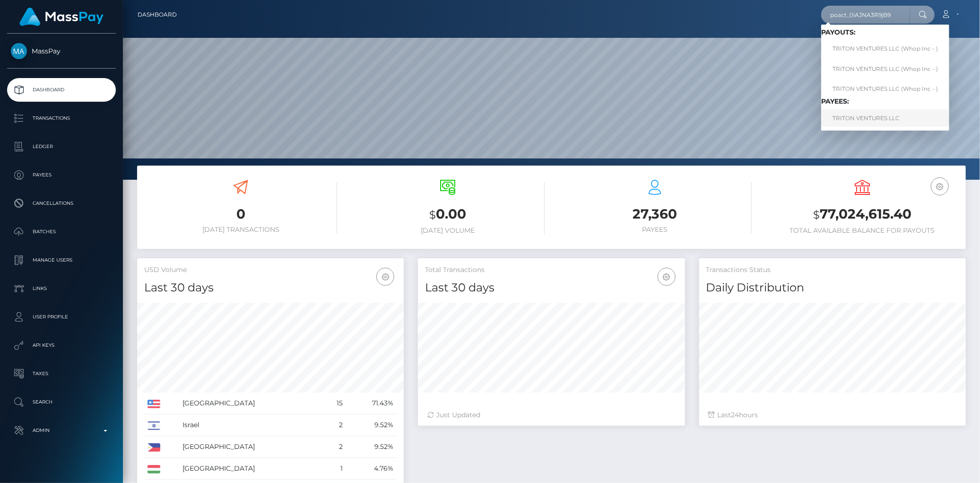
type input "poact_0iAJNA3R9jB9 ​"
click at [853, 111] on link "TRITON VENTURES LLC" at bounding box center [886, 117] width 128 height 17
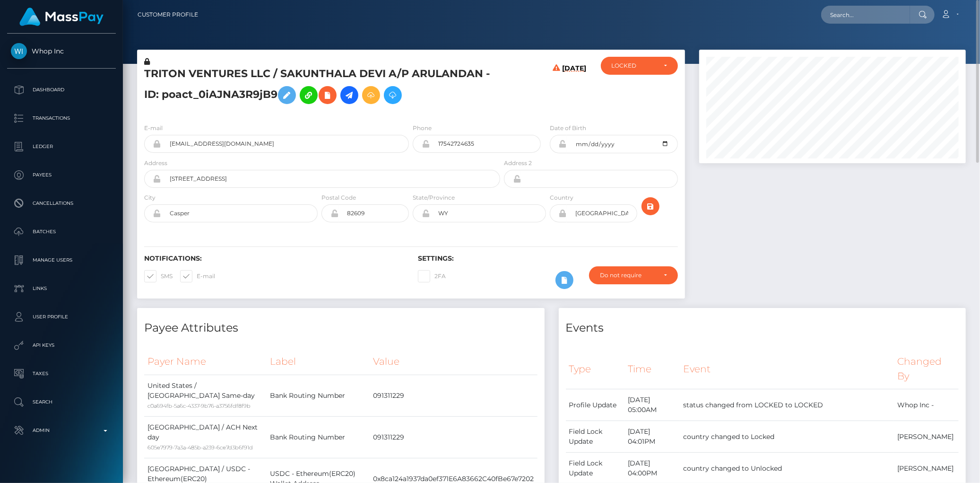
click at [301, 72] on h5 "TRITON VENTURES LLC / SAKUNTHALA DEVI A/P ARULANDAN - ID: poact_0iAJNA3R9jB9" at bounding box center [319, 88] width 351 height 42
copy h5 "TRITON VENTURES LLC / SAKUNTHALA DEVI A/P ARULANDAN - ID: poact_0iAJNA3R9jB9"
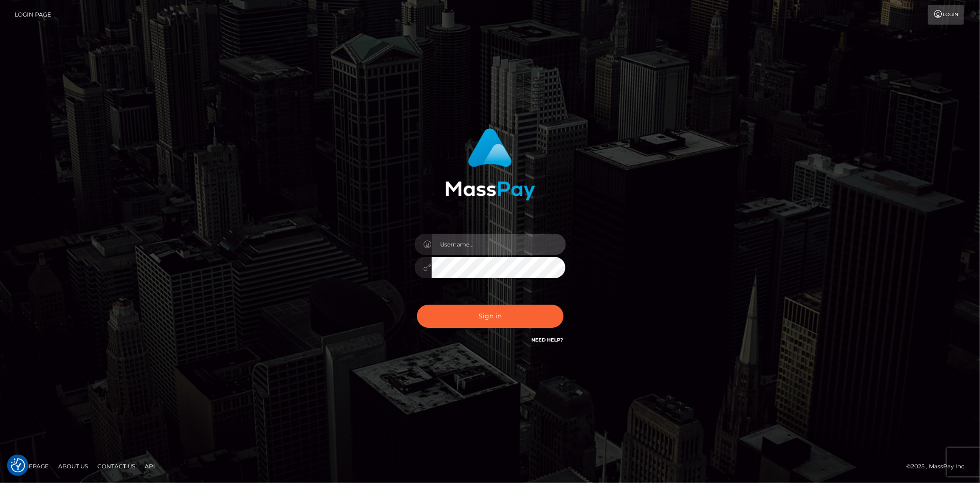
type input "[PERSON_NAME]"
click at [452, 296] on div "Eduard Gavrilescu" at bounding box center [491, 263] width 166 height 72
click at [455, 315] on button "Sign in" at bounding box center [490, 316] width 147 height 23
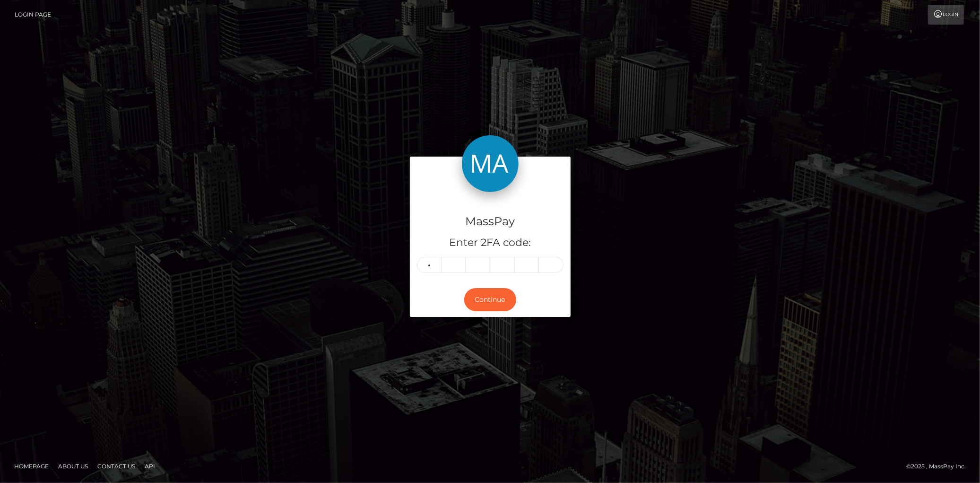
type input "0"
type input "3"
type input "9"
type input "8"
type input "2"
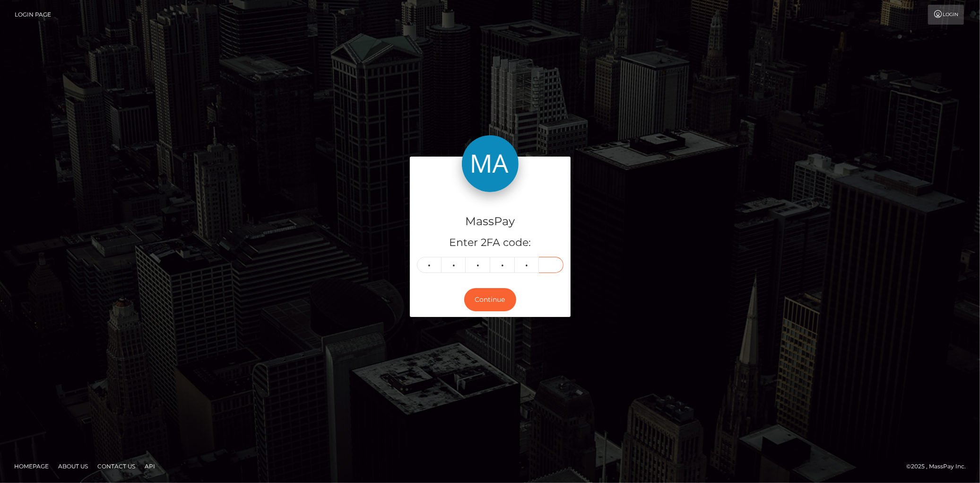
type input "9"
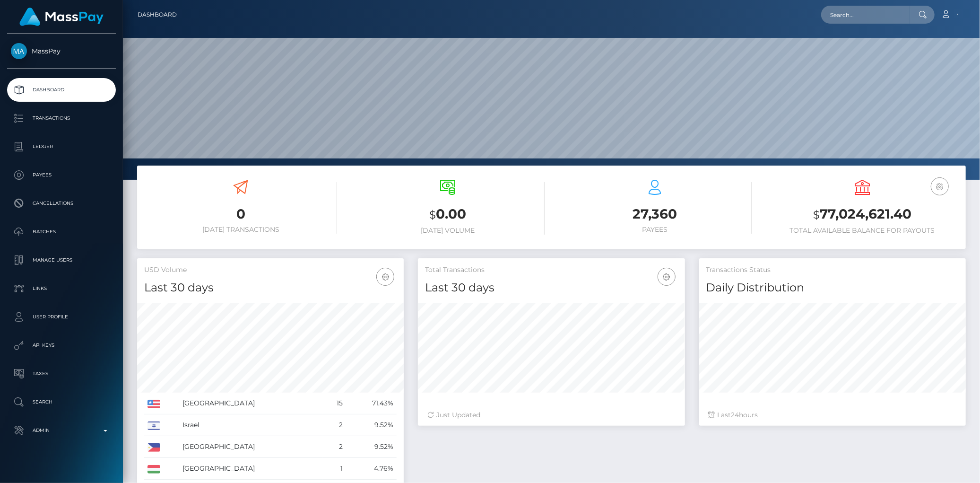
scroll to position [167, 267]
type input "poact_oz2YEUj9w1q2"
click at [853, 51] on link "AMMAR MAHMOOD" at bounding box center [860, 48] width 76 height 17
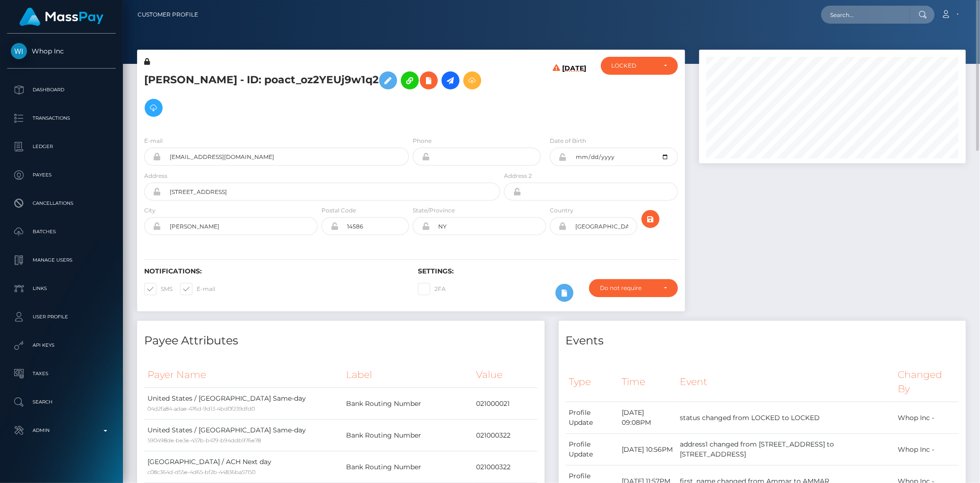
click at [249, 79] on h5 "[PERSON_NAME] - ID: poact_oz2YEUj9w1q2" at bounding box center [319, 94] width 351 height 55
copy h5 "[PERSON_NAME] - ID: poact_oz2YEUj9w1q2"
